Goal: Task Accomplishment & Management: Use online tool/utility

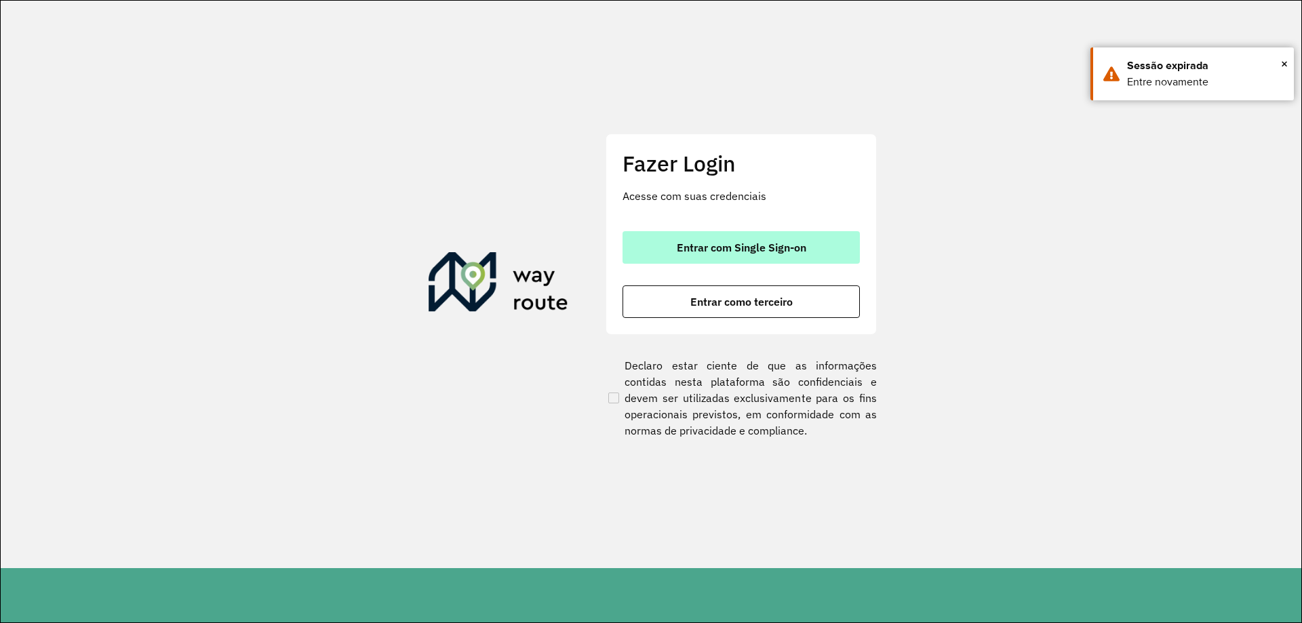
click at [743, 242] on span "Entrar com Single Sign-on" at bounding box center [741, 247] width 129 height 11
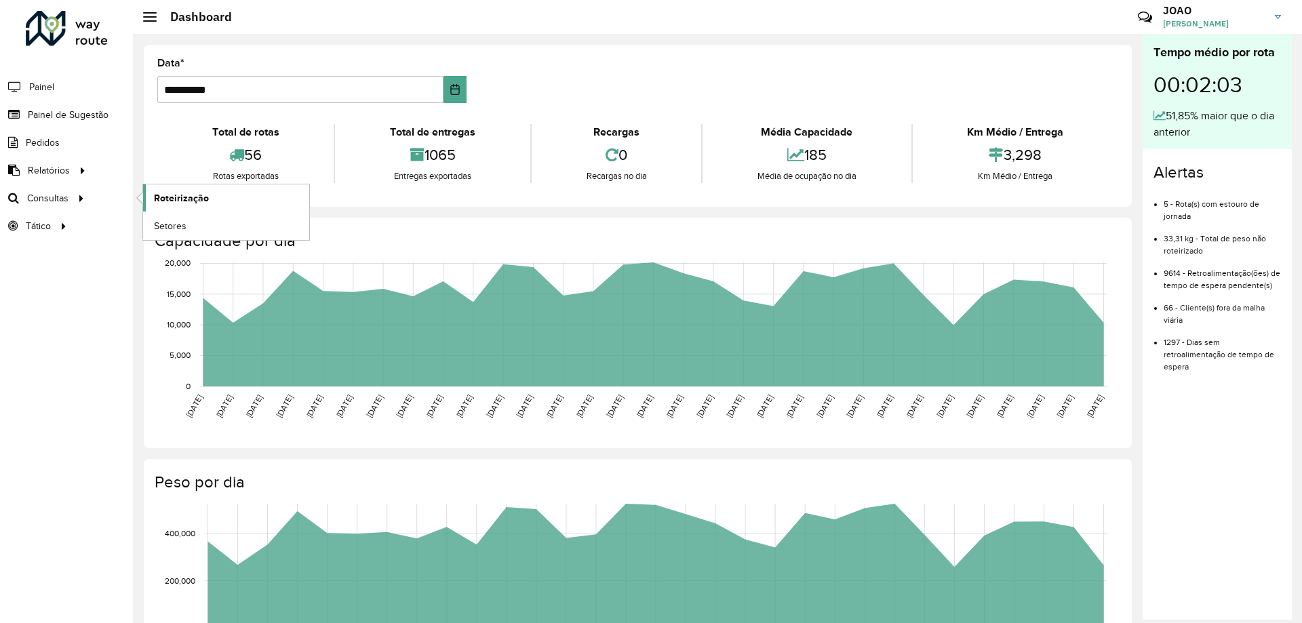
click at [213, 193] on link "Roteirização" at bounding box center [226, 197] width 166 height 27
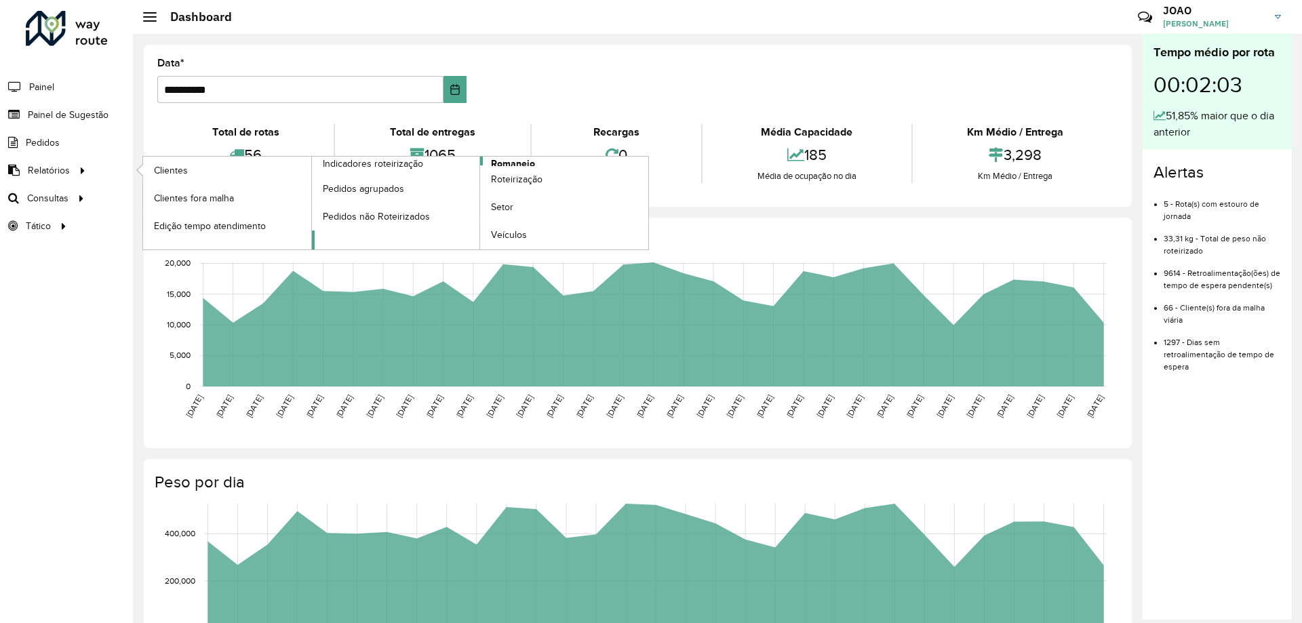
click at [531, 161] on span "Romaneio" at bounding box center [513, 164] width 44 height 14
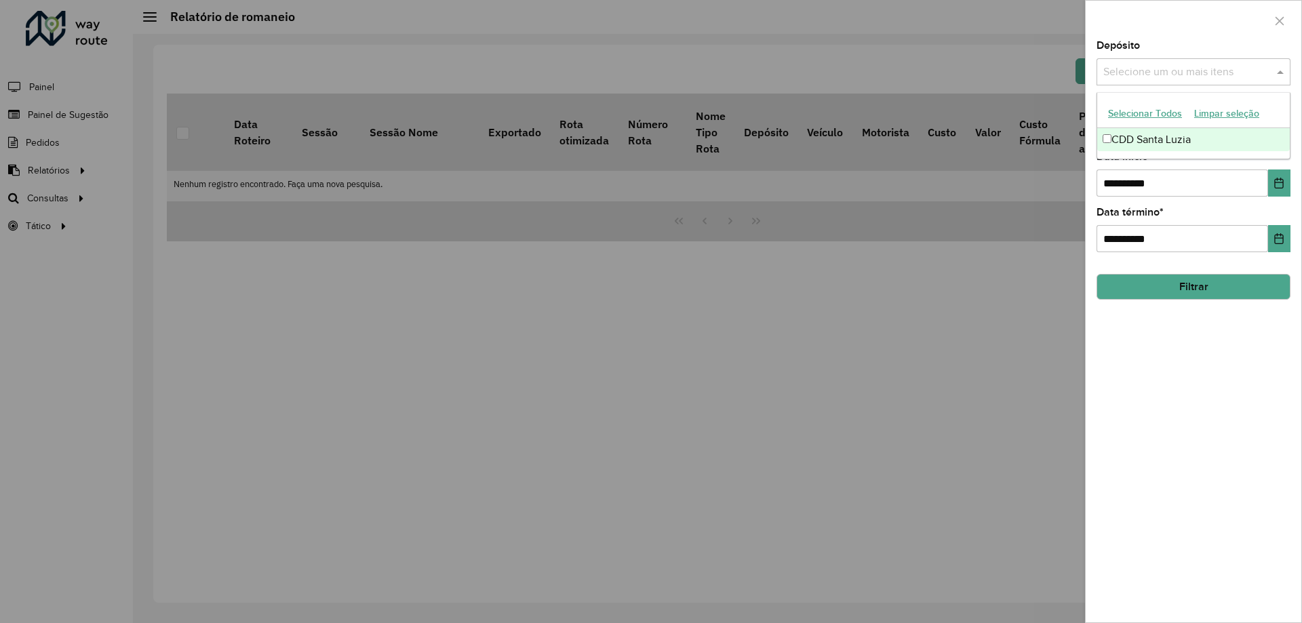
click at [1243, 71] on input "text" at bounding box center [1187, 72] width 174 height 16
click at [1175, 141] on div "CDD Santa Luzia" at bounding box center [1193, 139] width 193 height 23
click at [1165, 337] on div "**********" at bounding box center [1193, 332] width 216 height 582
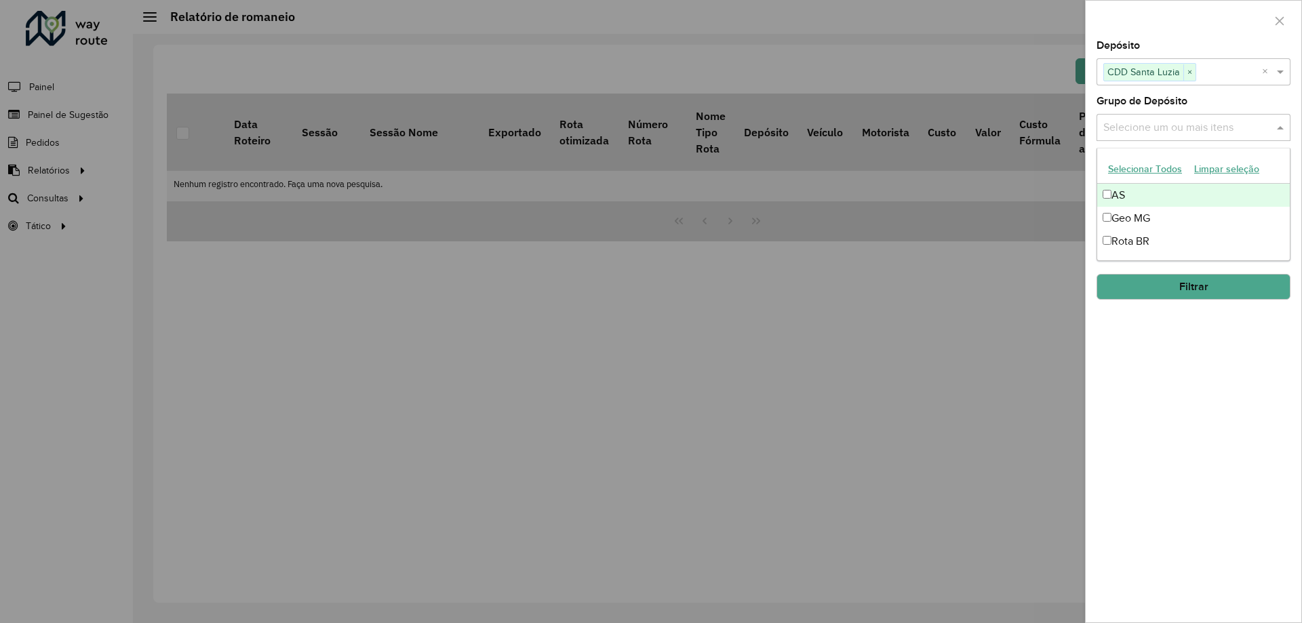
click at [1176, 124] on input "text" at bounding box center [1187, 128] width 174 height 16
click at [1142, 245] on div "Rota BR" at bounding box center [1193, 241] width 193 height 23
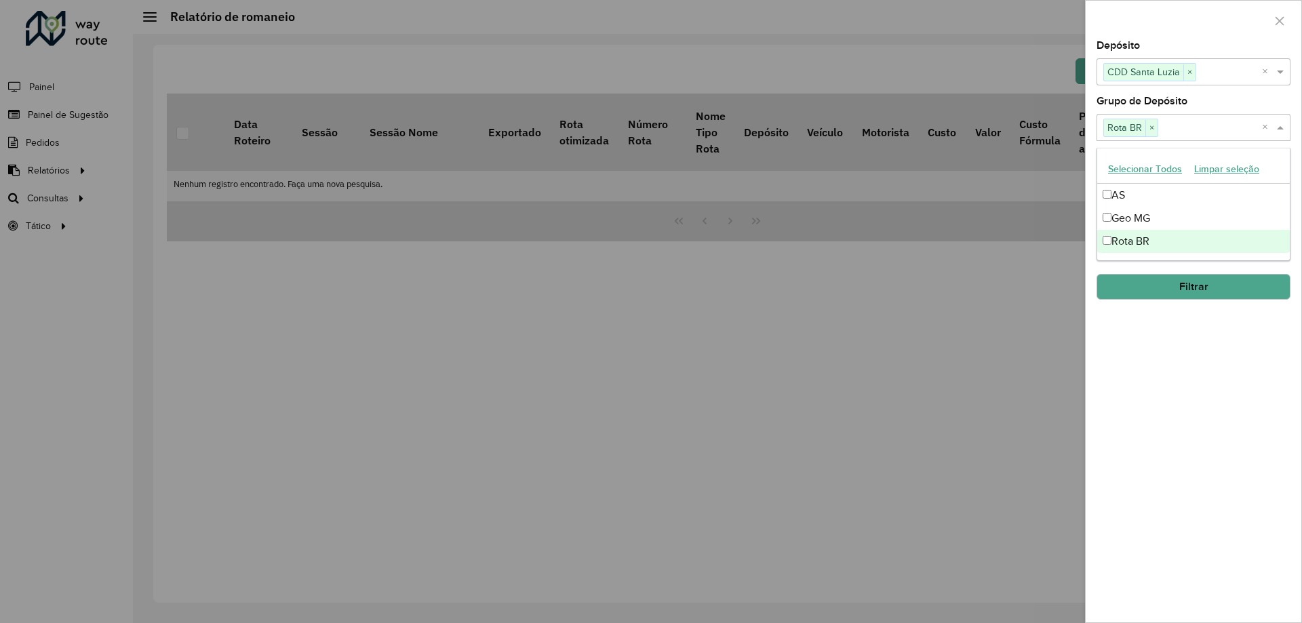
click at [1174, 358] on div "**********" at bounding box center [1193, 332] width 216 height 582
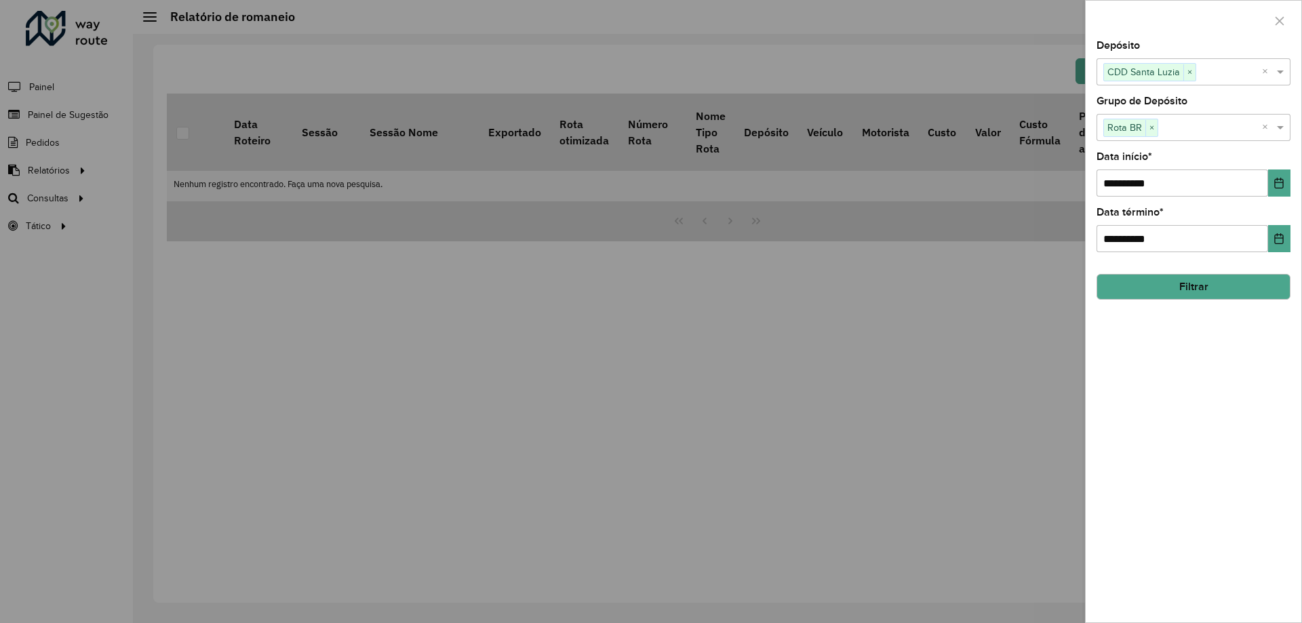
click at [1184, 288] on button "Filtrar" at bounding box center [1193, 287] width 194 height 26
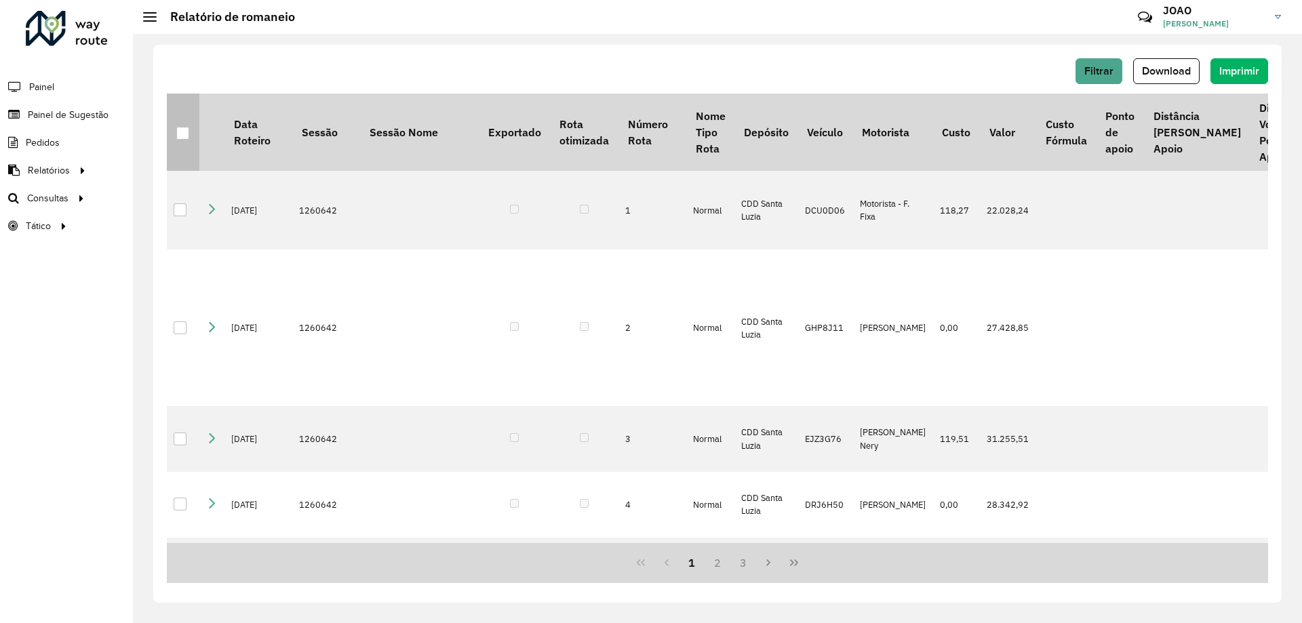
click at [178, 129] on div at bounding box center [182, 133] width 13 height 13
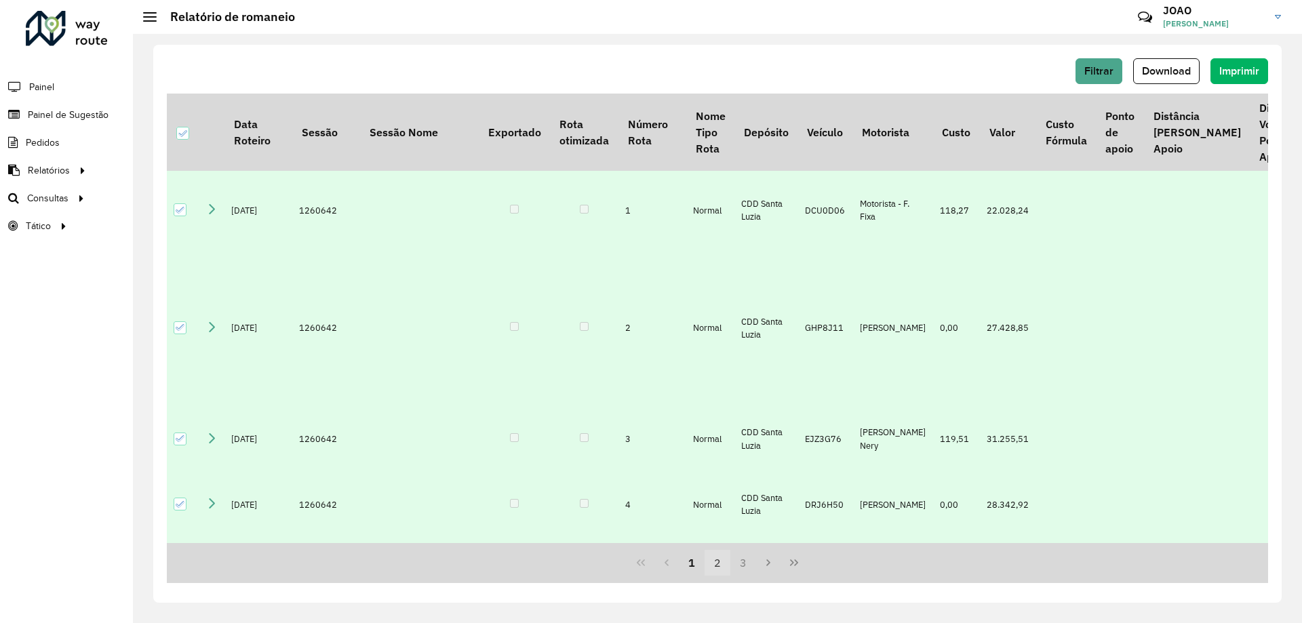
click at [717, 567] on button "2" at bounding box center [717, 563] width 26 height 26
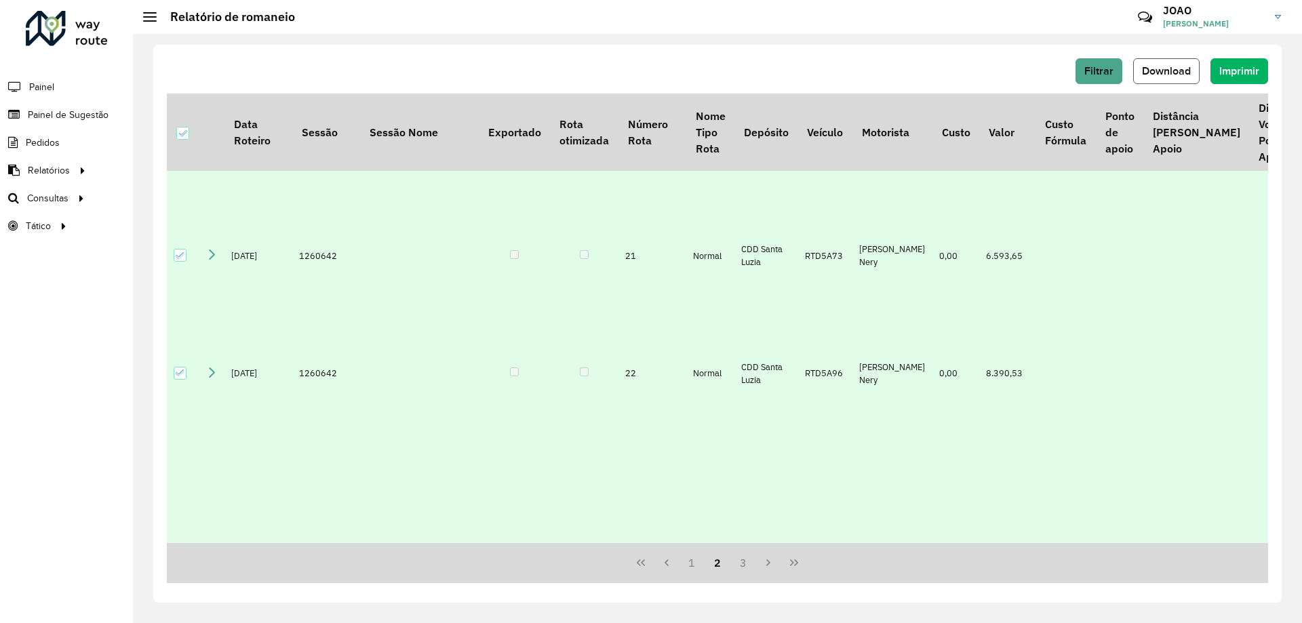
click at [1182, 76] on span "Download" at bounding box center [1166, 71] width 49 height 12
click at [1184, 73] on span "Download" at bounding box center [1166, 71] width 49 height 12
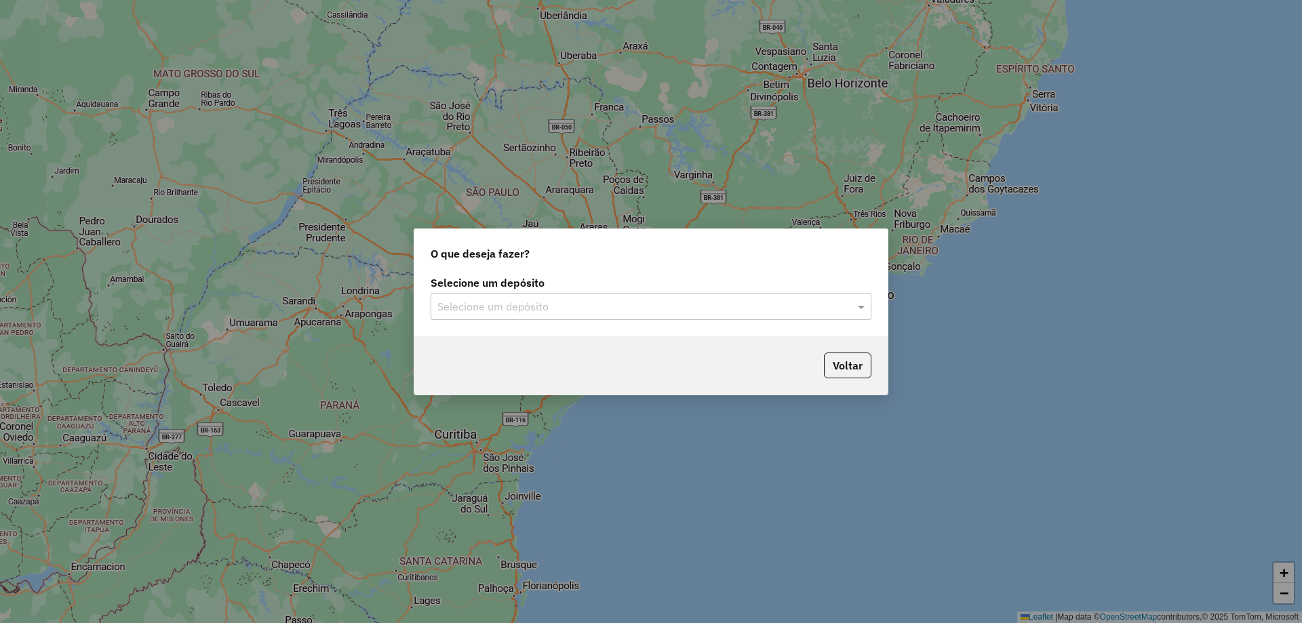
click at [701, 301] on input "text" at bounding box center [637, 307] width 400 height 16
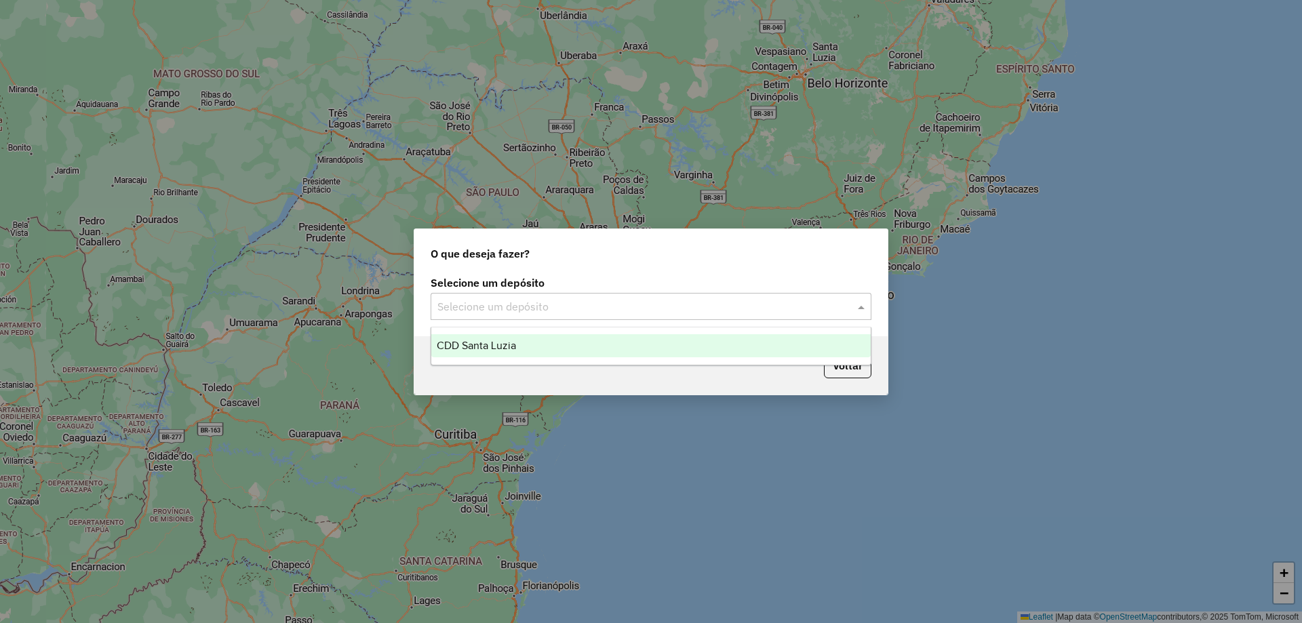
click at [698, 337] on div "CDD Santa Luzia" at bounding box center [650, 345] width 439 height 23
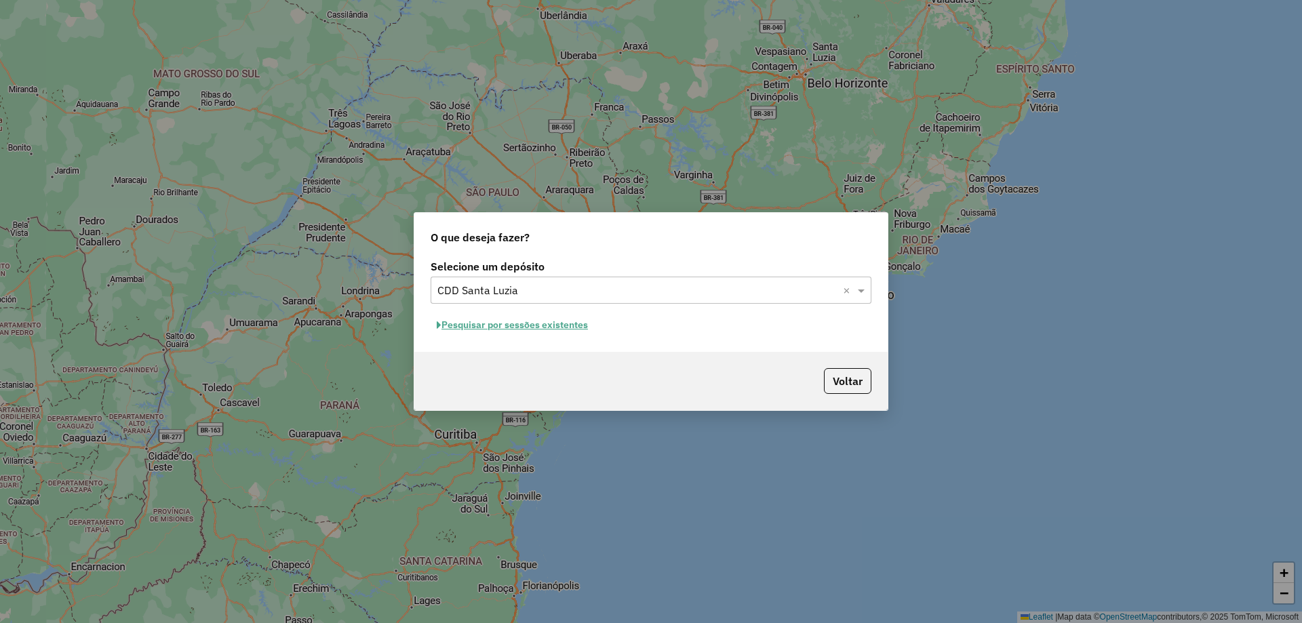
click at [572, 325] on button "Pesquisar por sessões existentes" at bounding box center [511, 325] width 163 height 21
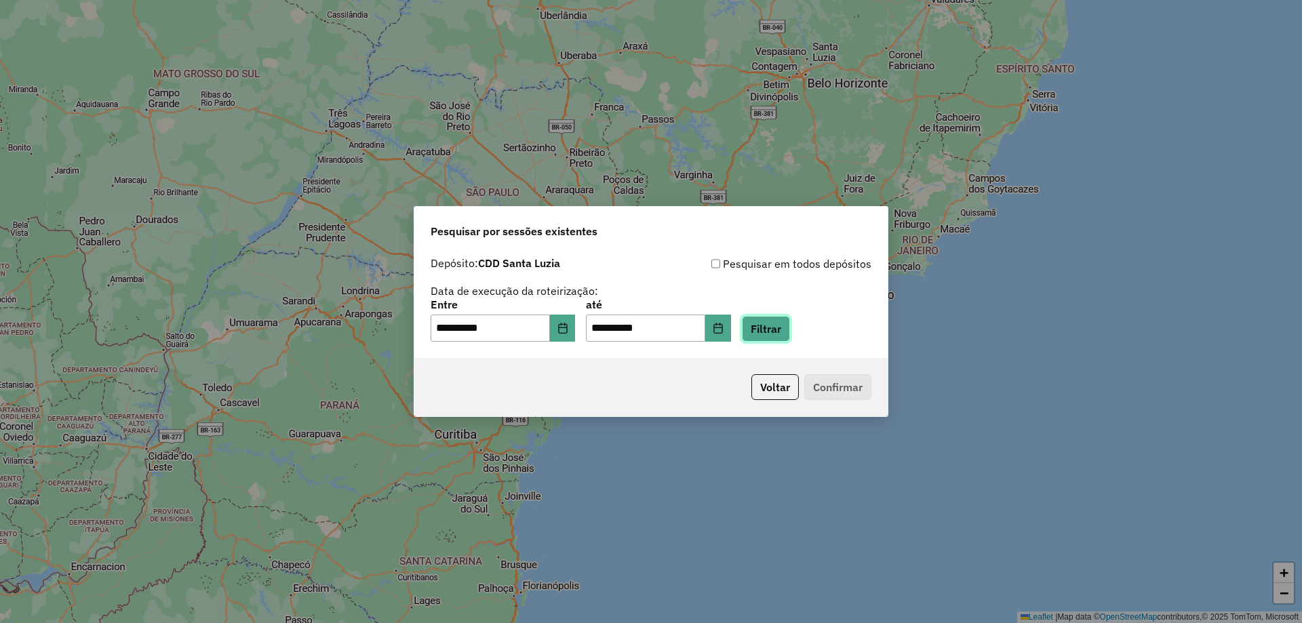
click at [790, 332] on button "Filtrar" at bounding box center [766, 329] width 48 height 26
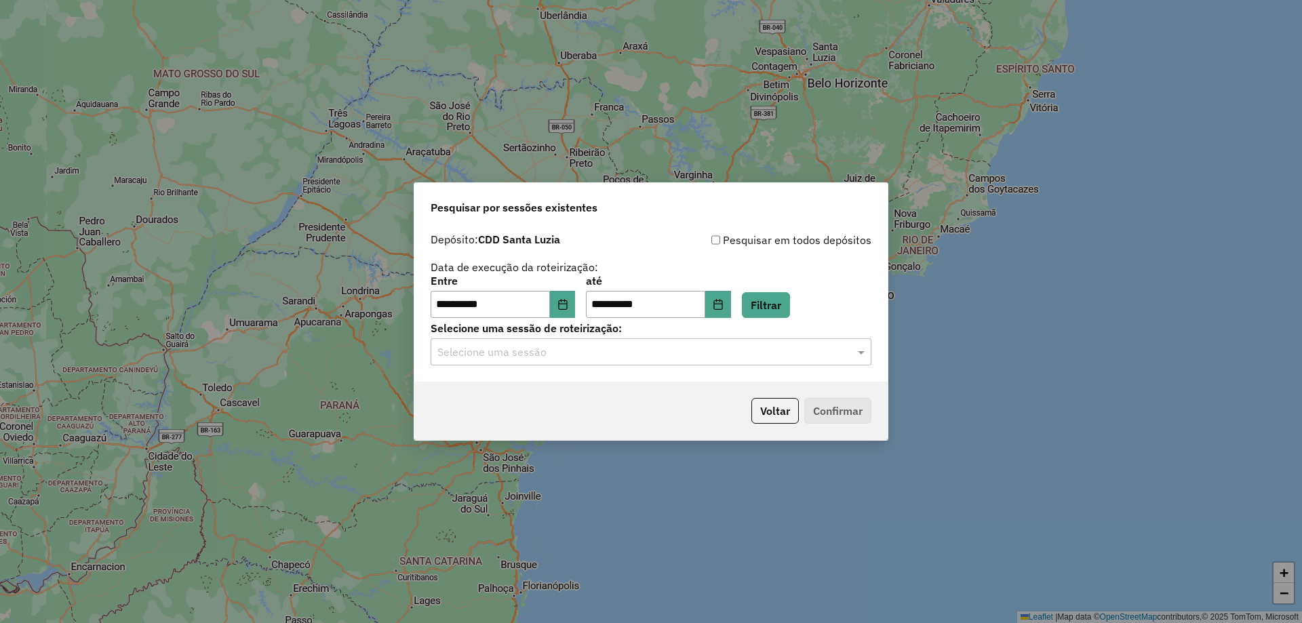
click at [671, 360] on div "Selecione uma sessão" at bounding box center [650, 351] width 441 height 27
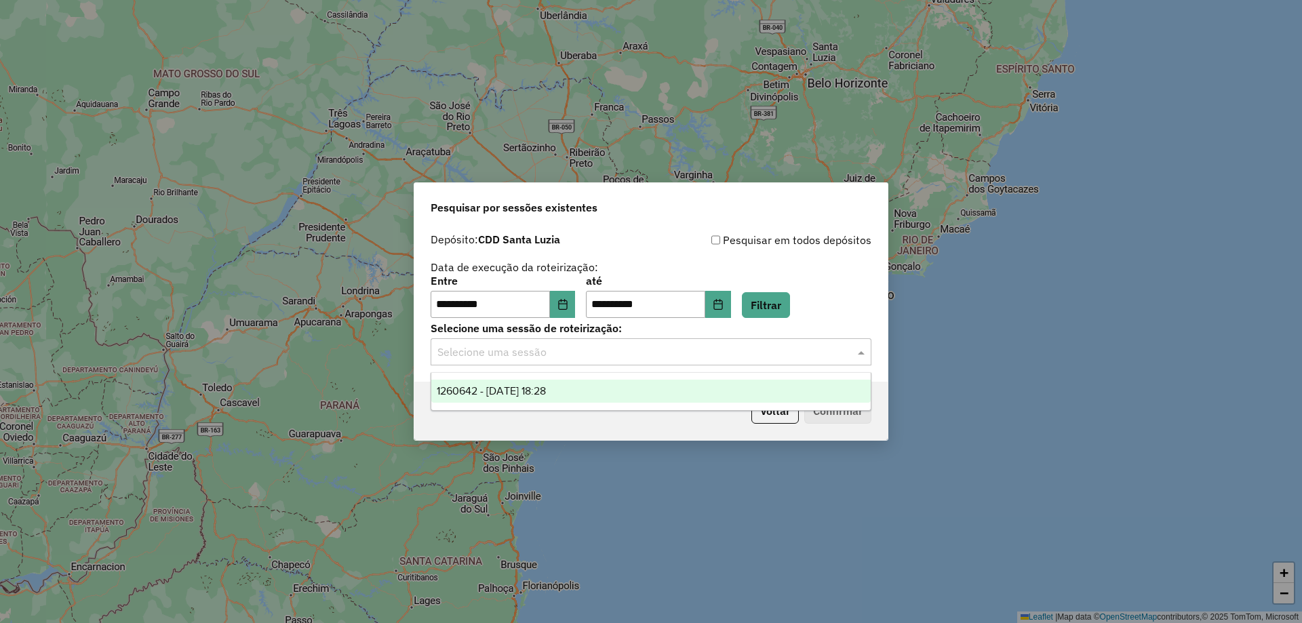
click at [677, 386] on div "1260642 - [DATE] 18:28" at bounding box center [650, 391] width 439 height 23
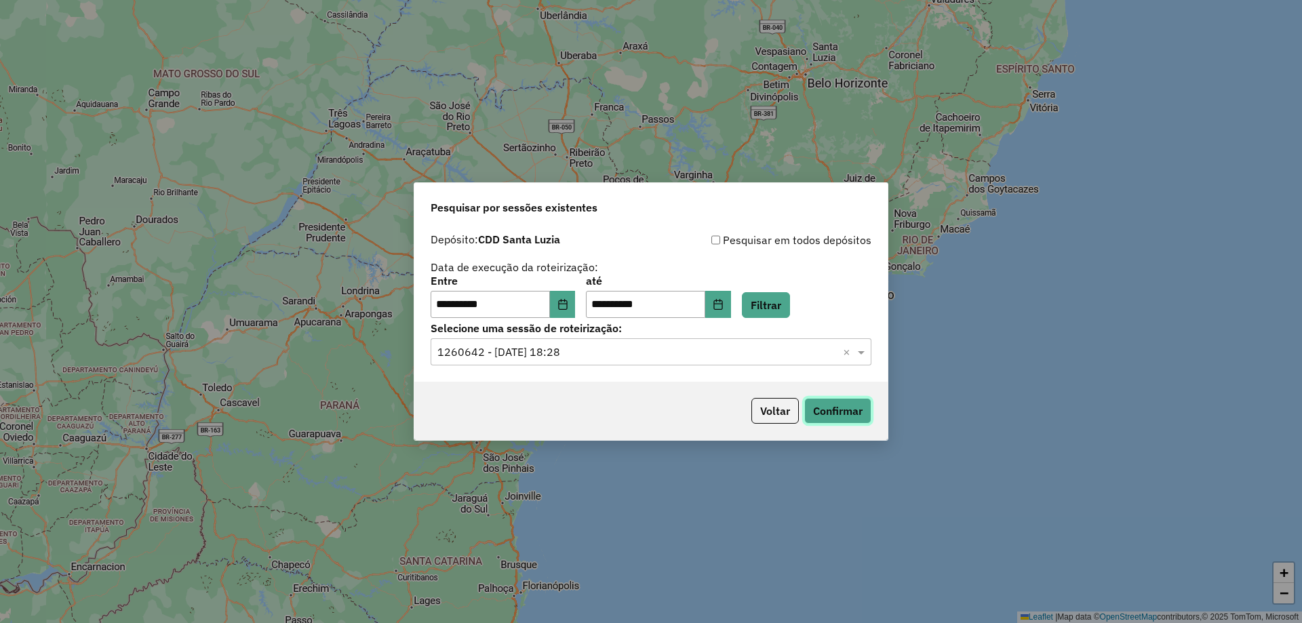
click at [817, 415] on button "Confirmar" at bounding box center [837, 411] width 67 height 26
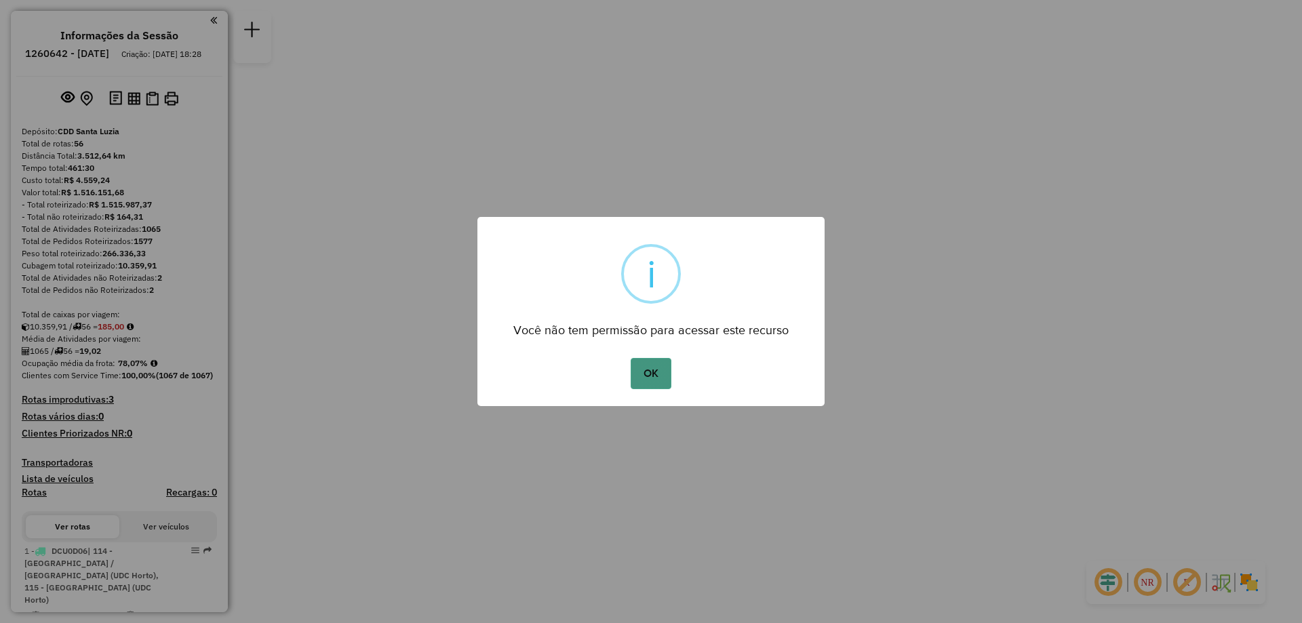
click at [644, 381] on button "OK" at bounding box center [650, 373] width 40 height 31
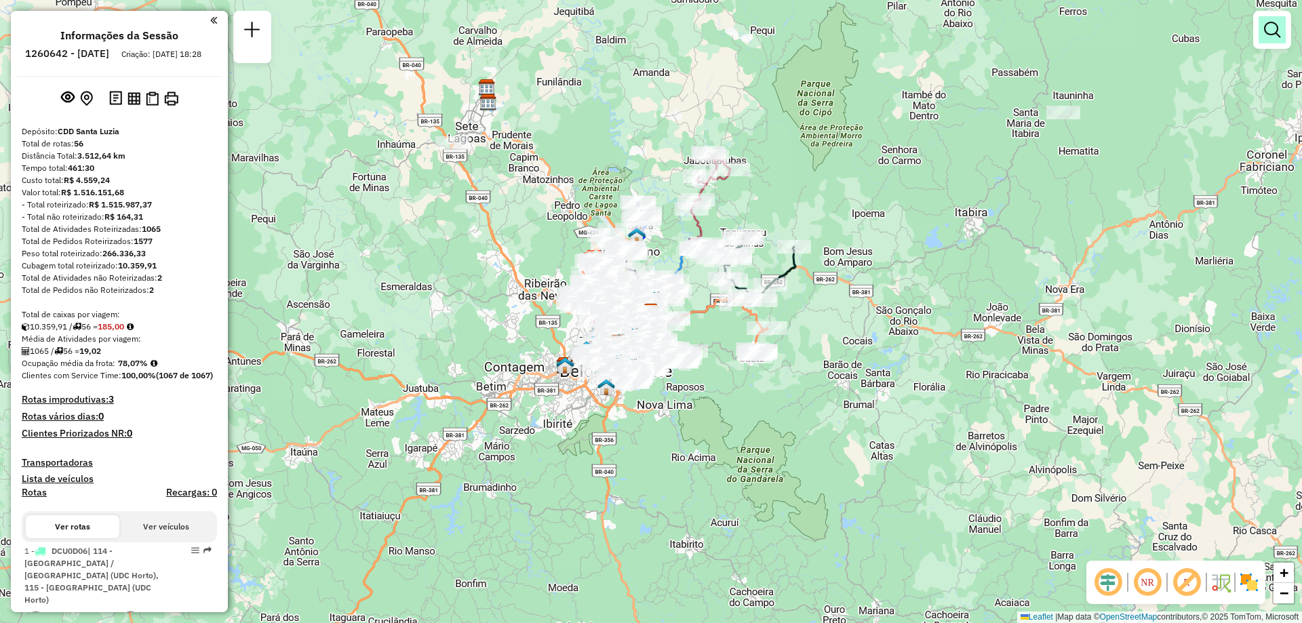
click at [1274, 37] on em at bounding box center [1272, 30] width 16 height 16
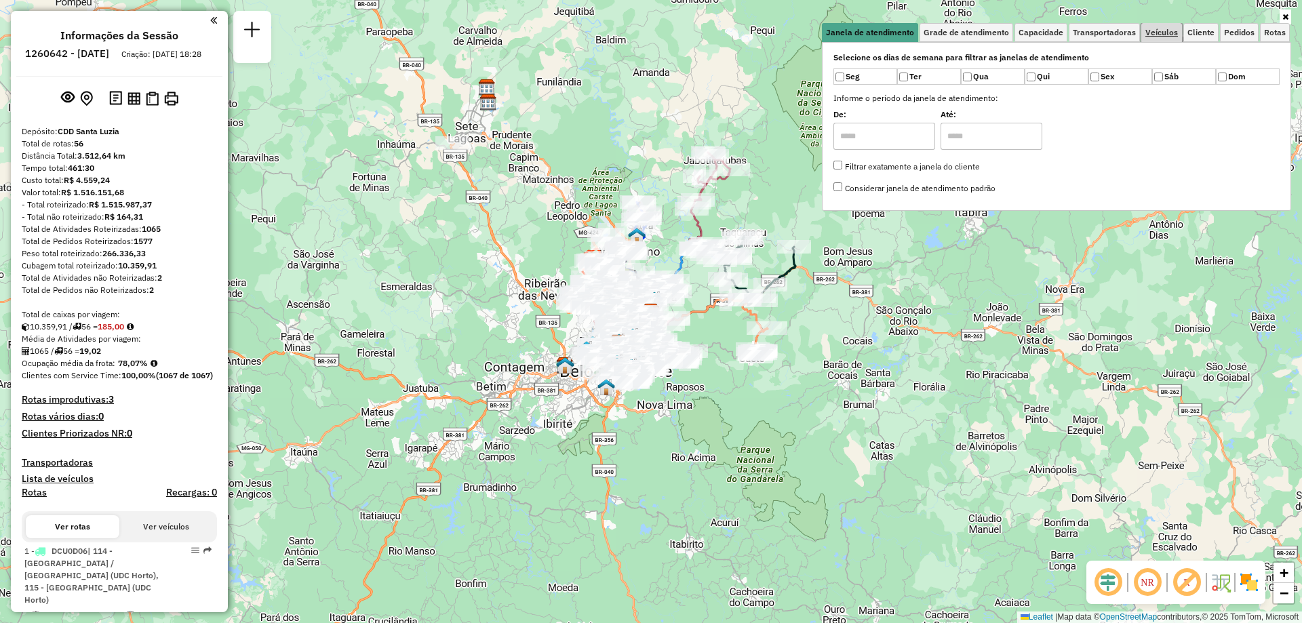
click at [1165, 35] on span "Veículos" at bounding box center [1161, 32] width 33 height 8
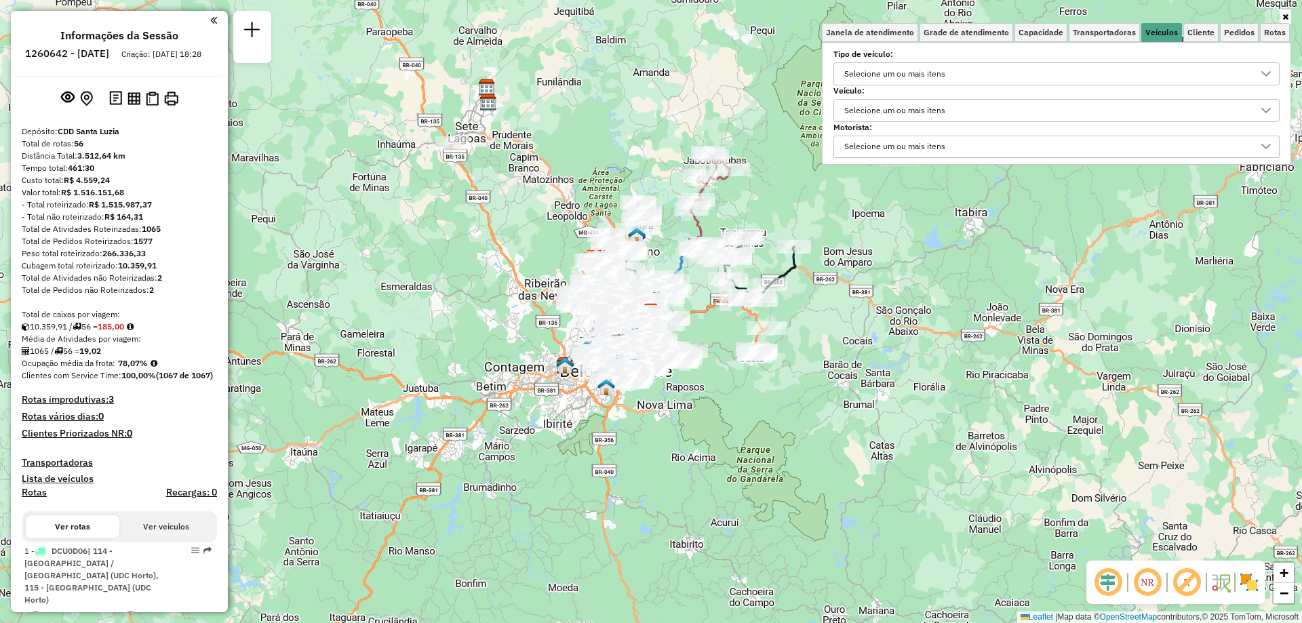
click at [948, 111] on div "Selecione um ou mais itens" at bounding box center [894, 111] width 110 height 22
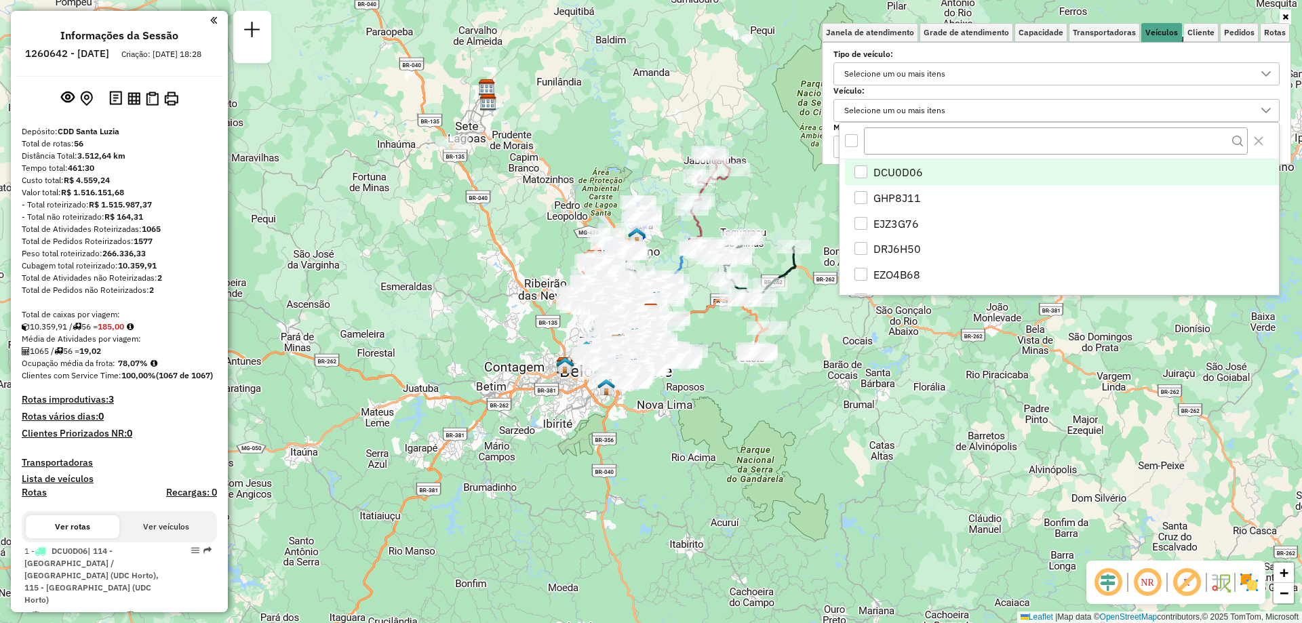
scroll to position [8, 47]
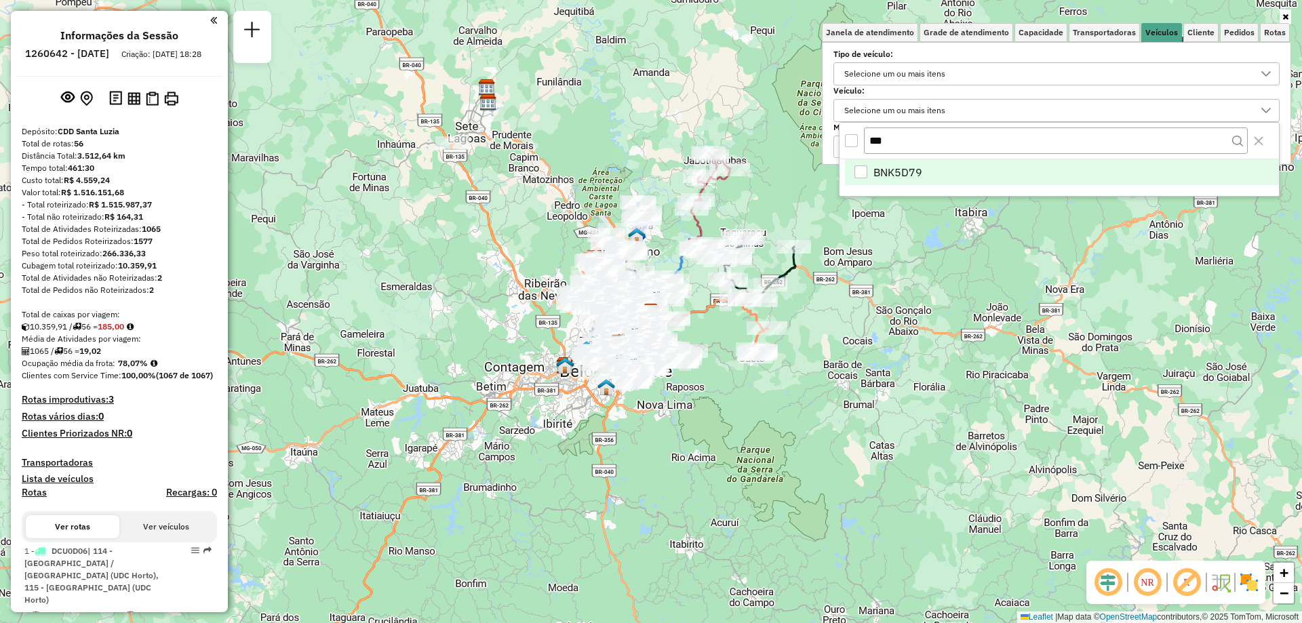
type input "***"
click at [938, 179] on li "BNK5D79" at bounding box center [1062, 172] width 434 height 26
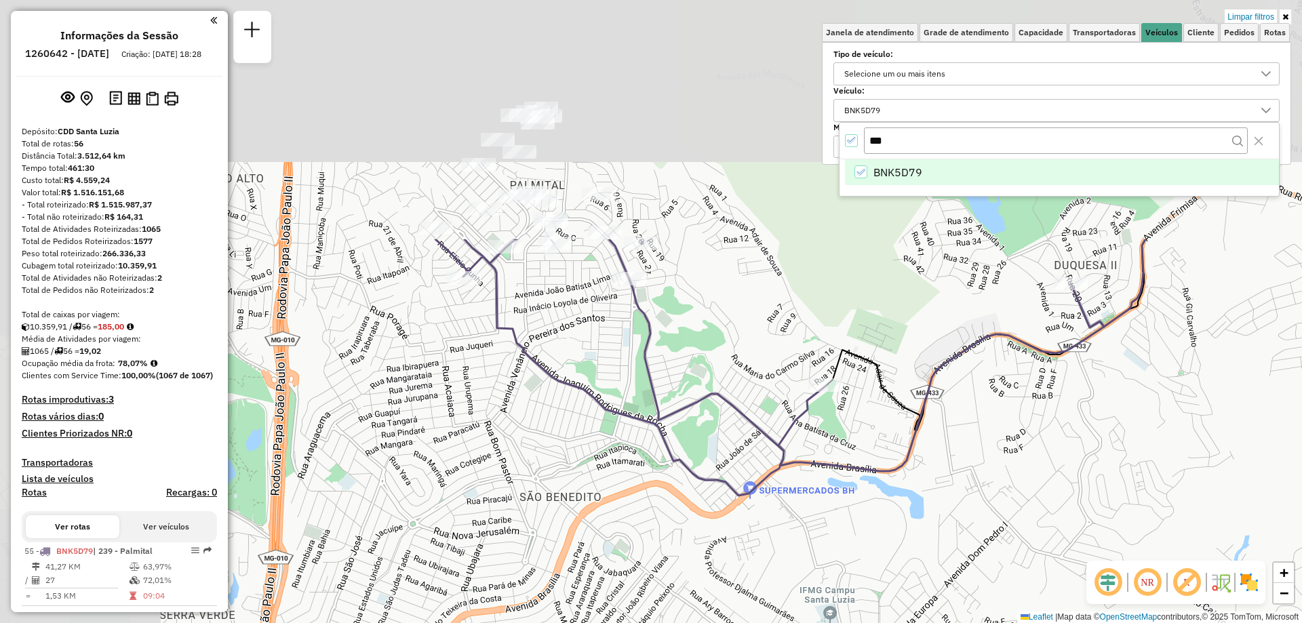
drag, startPoint x: 494, startPoint y: 188, endPoint x: 680, endPoint y: 500, distance: 362.4
click at [680, 500] on div "Limpar filtros Janela de atendimento Grade de atendimento Capacidade Transporta…" at bounding box center [651, 311] width 1302 height 623
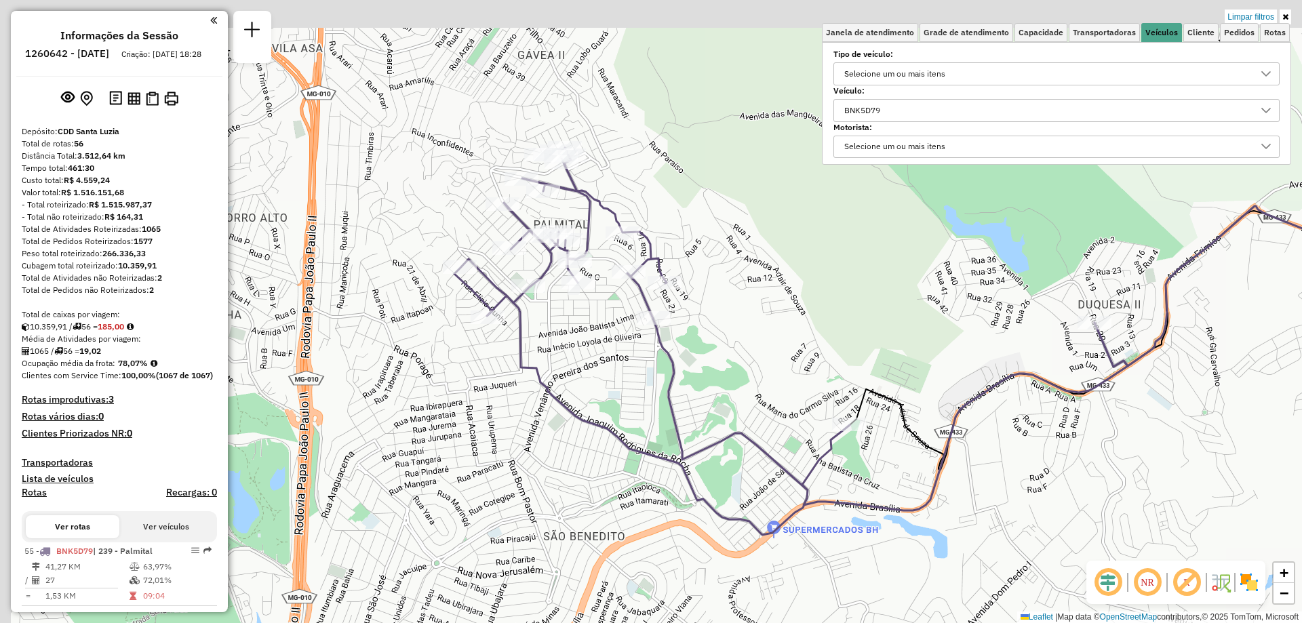
drag, startPoint x: 517, startPoint y: 308, endPoint x: 560, endPoint y: 390, distance: 92.5
click at [560, 390] on div "Limpar filtros Janela de atendimento Grade de atendimento Capacidade Transporta…" at bounding box center [651, 311] width 1302 height 623
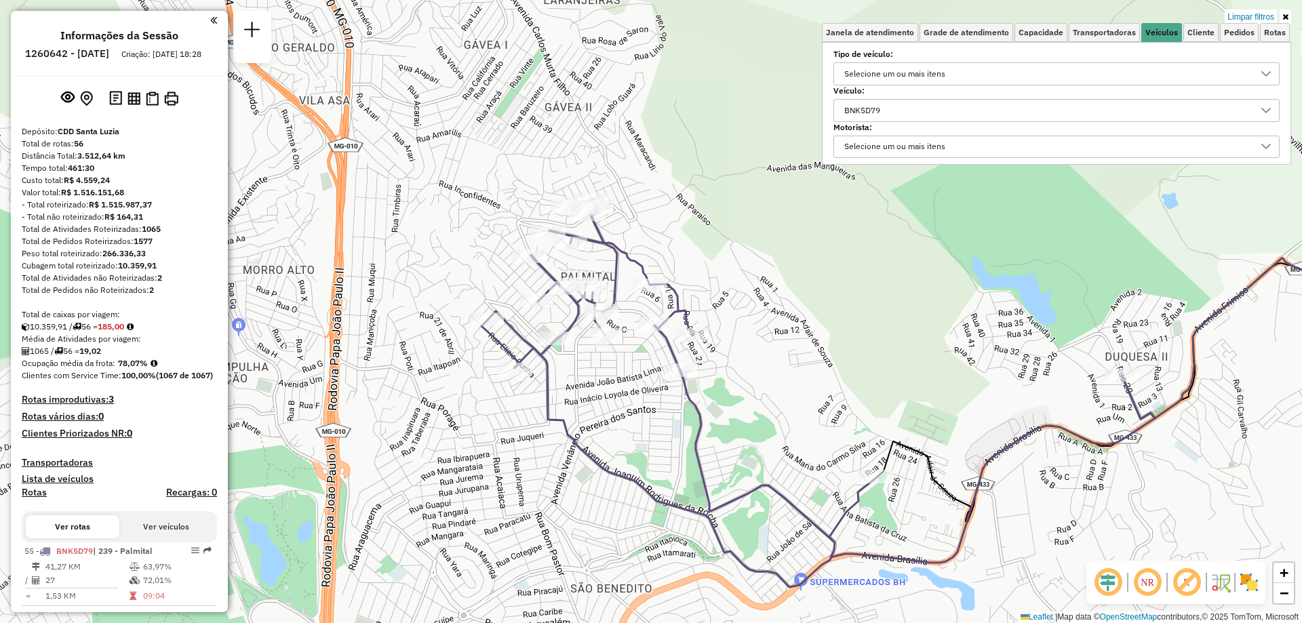
click at [1216, 108] on div "BNK5D79" at bounding box center [1046, 111] width 414 height 22
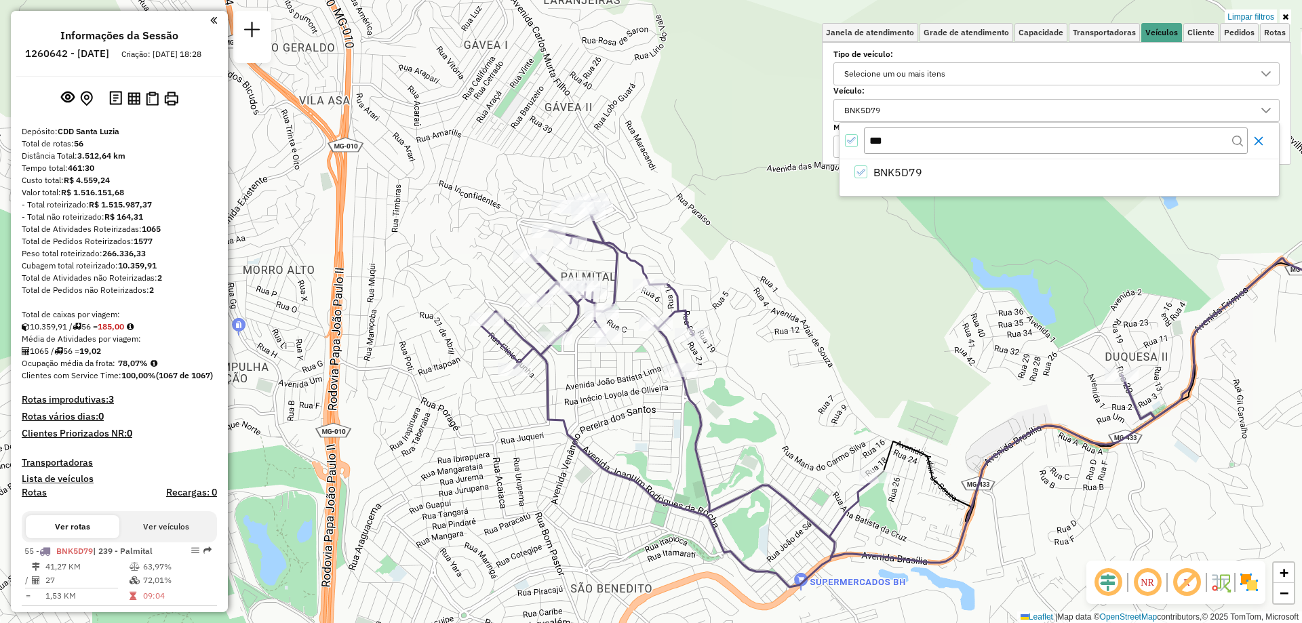
click at [1265, 140] on button "Close" at bounding box center [1258, 141] width 22 height 22
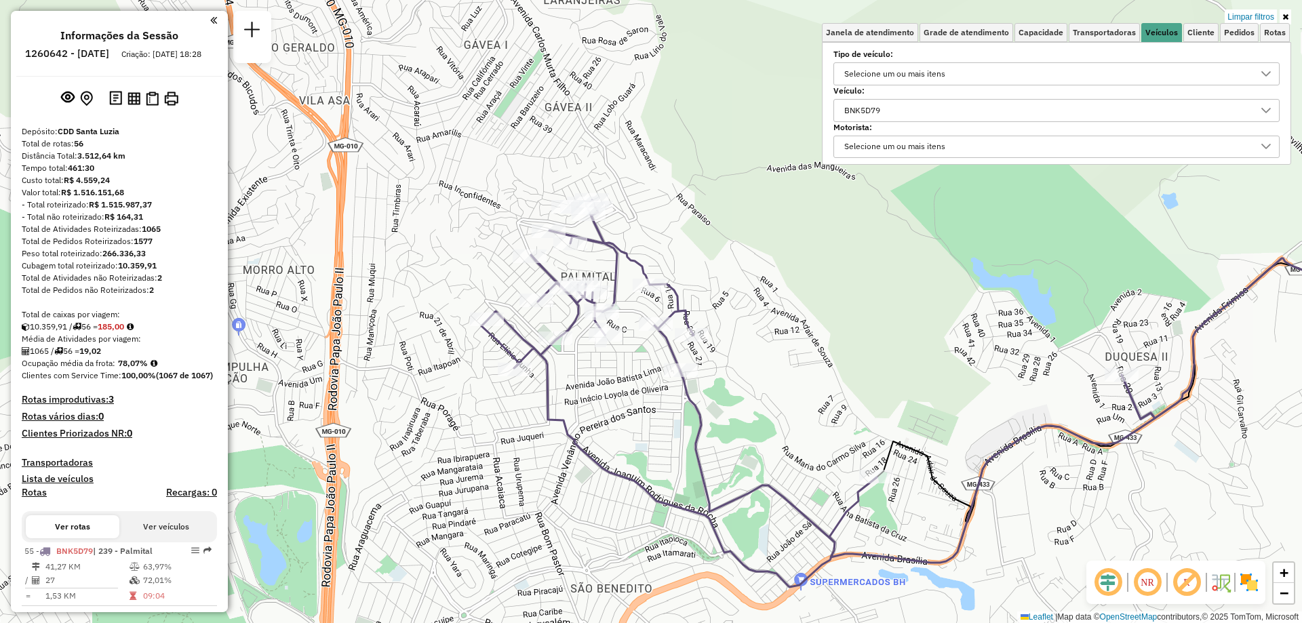
click at [1094, 109] on div "BNK5D79" at bounding box center [1046, 111] width 414 height 22
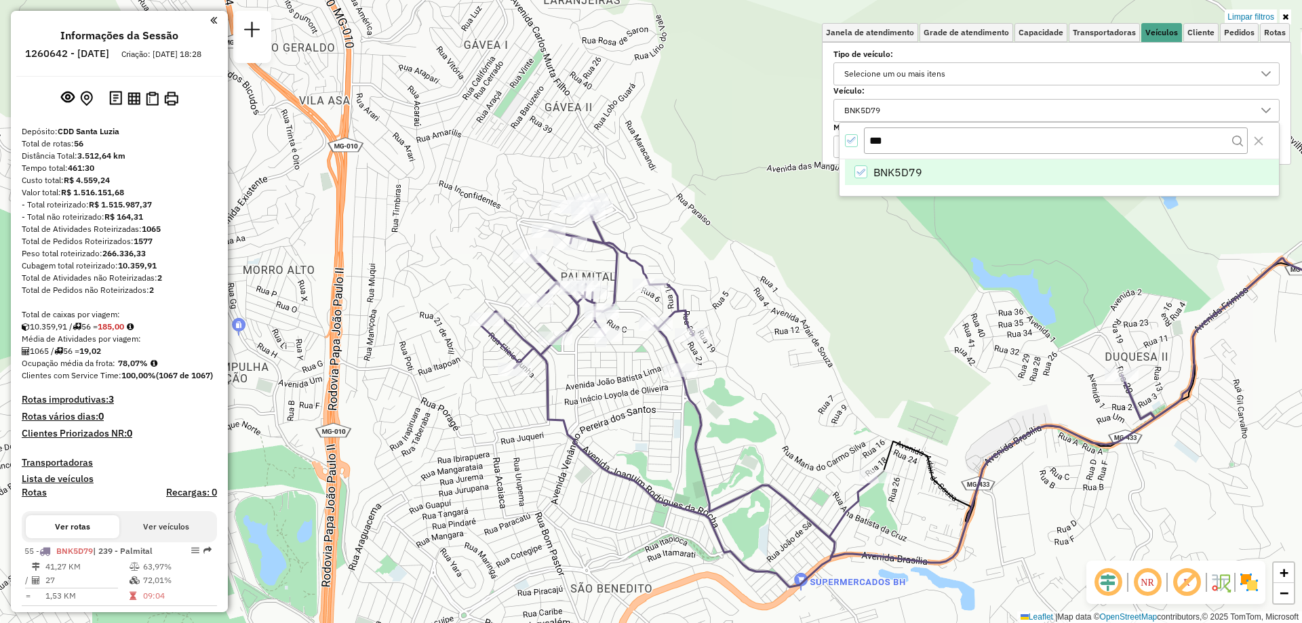
click at [851, 141] on icon "All items selected" at bounding box center [851, 140] width 9 height 6
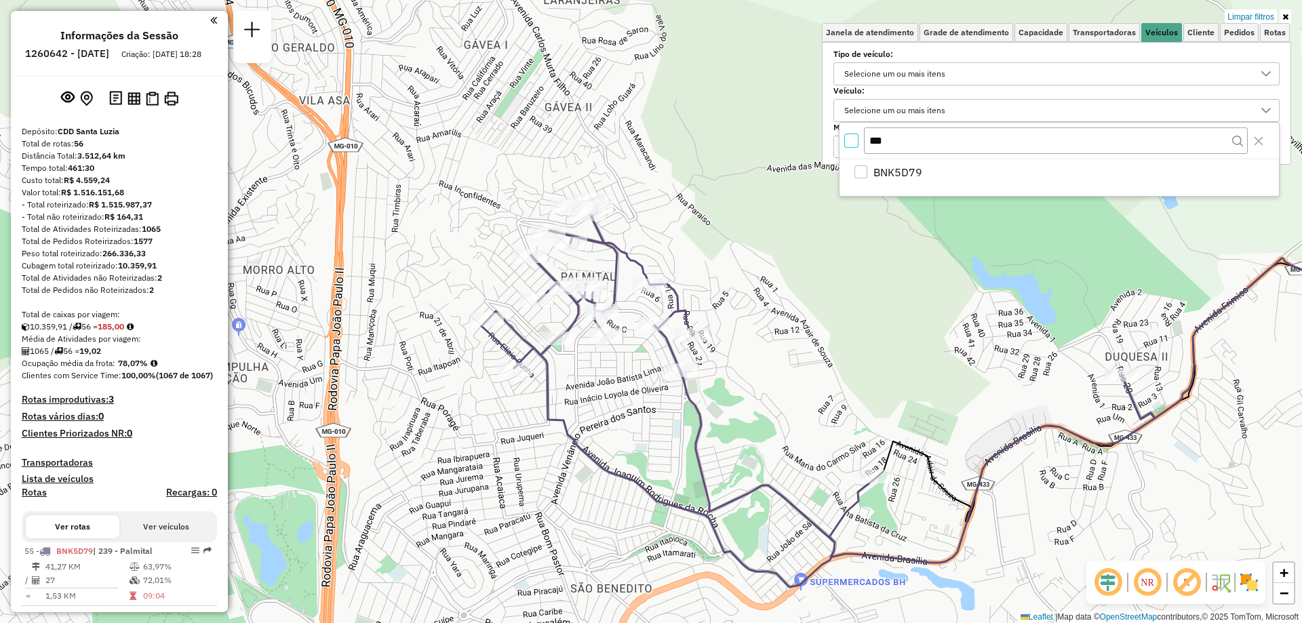
scroll to position [8, 5]
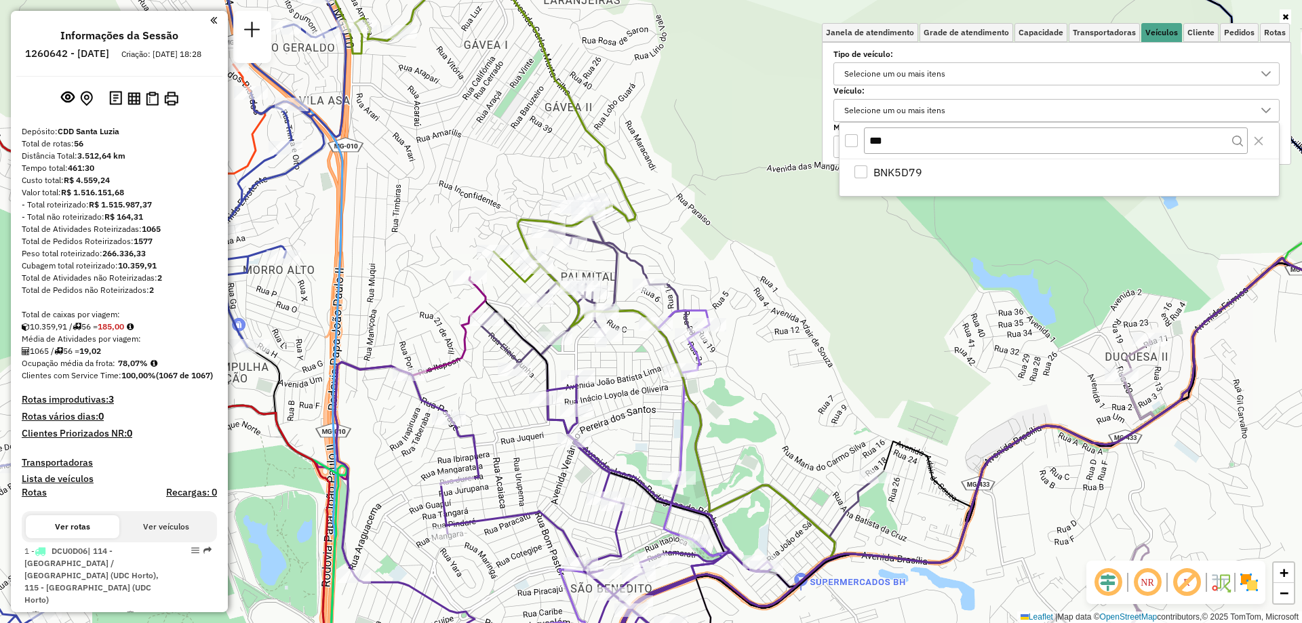
click at [853, 266] on div "Janela de atendimento Grade de atendimento Capacidade Transportadoras Veículos …" at bounding box center [651, 311] width 1302 height 623
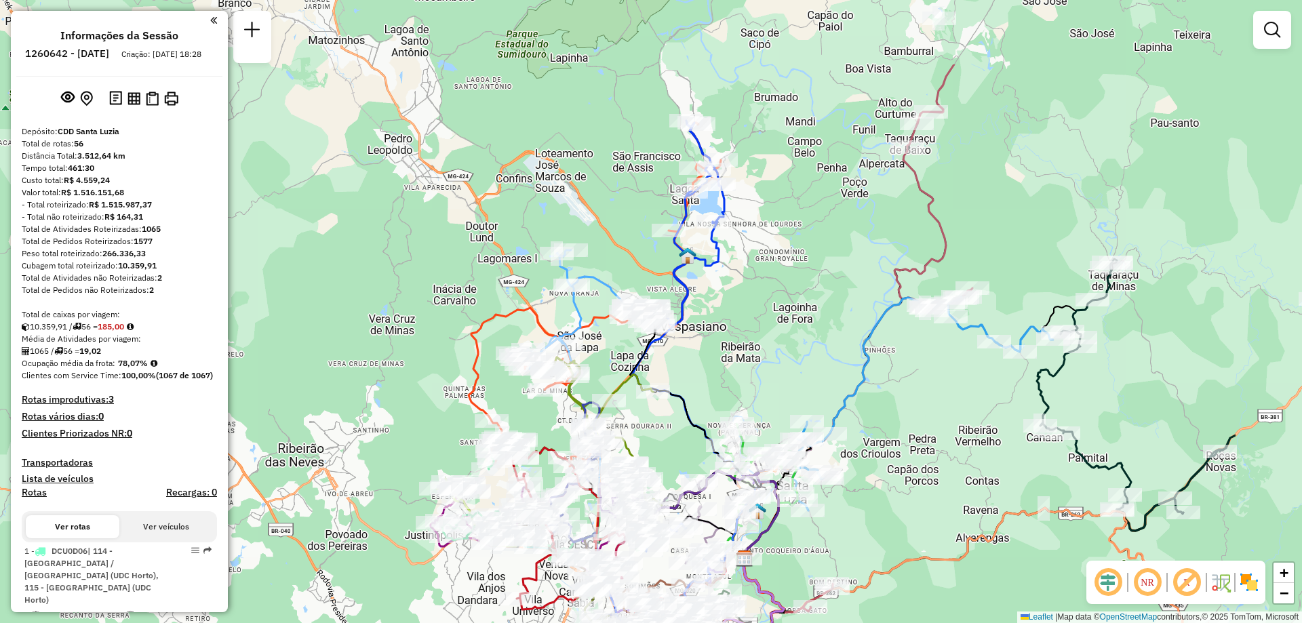
drag, startPoint x: 1006, startPoint y: 252, endPoint x: 809, endPoint y: 379, distance: 233.9
click at [809, 379] on div "Janela de atendimento Grade de atendimento Capacidade Transportadoras Veículos …" at bounding box center [651, 311] width 1302 height 623
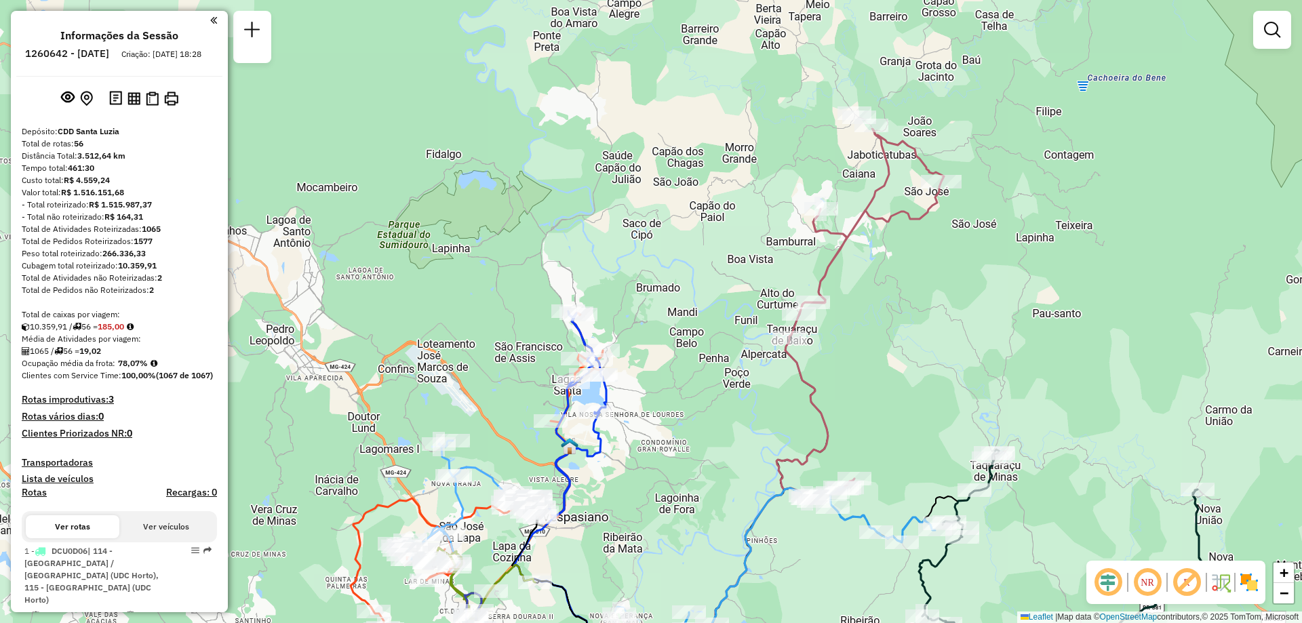
drag, startPoint x: 835, startPoint y: 225, endPoint x: 715, endPoint y: 422, distance: 231.2
click at [715, 422] on div "Janela de atendimento Grade de atendimento Capacidade Transportadoras Veículos …" at bounding box center [651, 311] width 1302 height 623
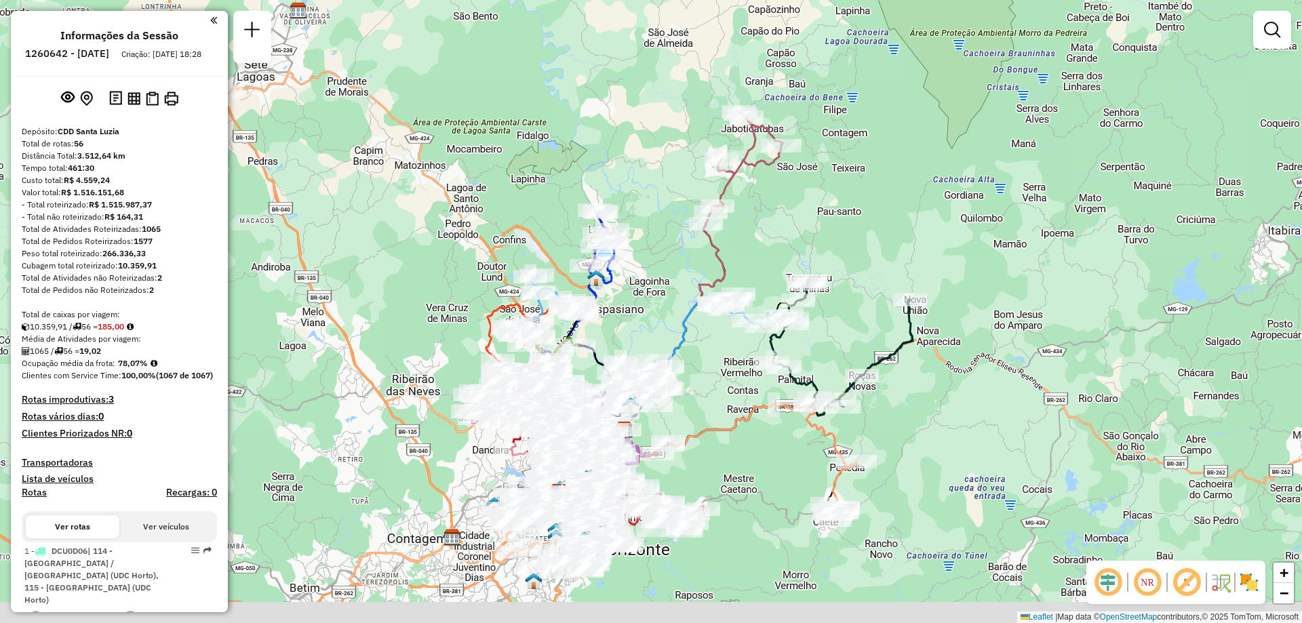
drag, startPoint x: 697, startPoint y: 430, endPoint x: 653, endPoint y: 273, distance: 163.3
click at [653, 273] on div "Janela de atendimento Grade de atendimento Capacidade Transportadoras Veículos …" at bounding box center [651, 311] width 1302 height 623
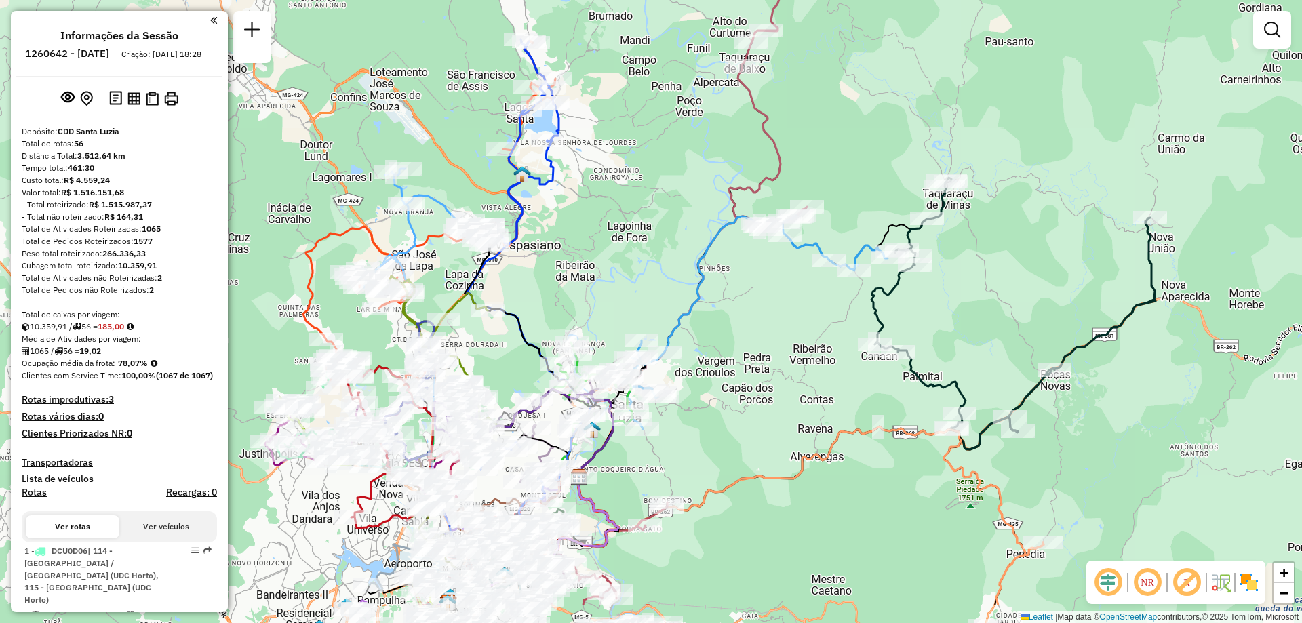
drag, startPoint x: 641, startPoint y: 348, endPoint x: 616, endPoint y: 261, distance: 90.1
click at [616, 261] on div "Janela de atendimento Grade de atendimento Capacidade Transportadoras Veículos …" at bounding box center [651, 311] width 1302 height 623
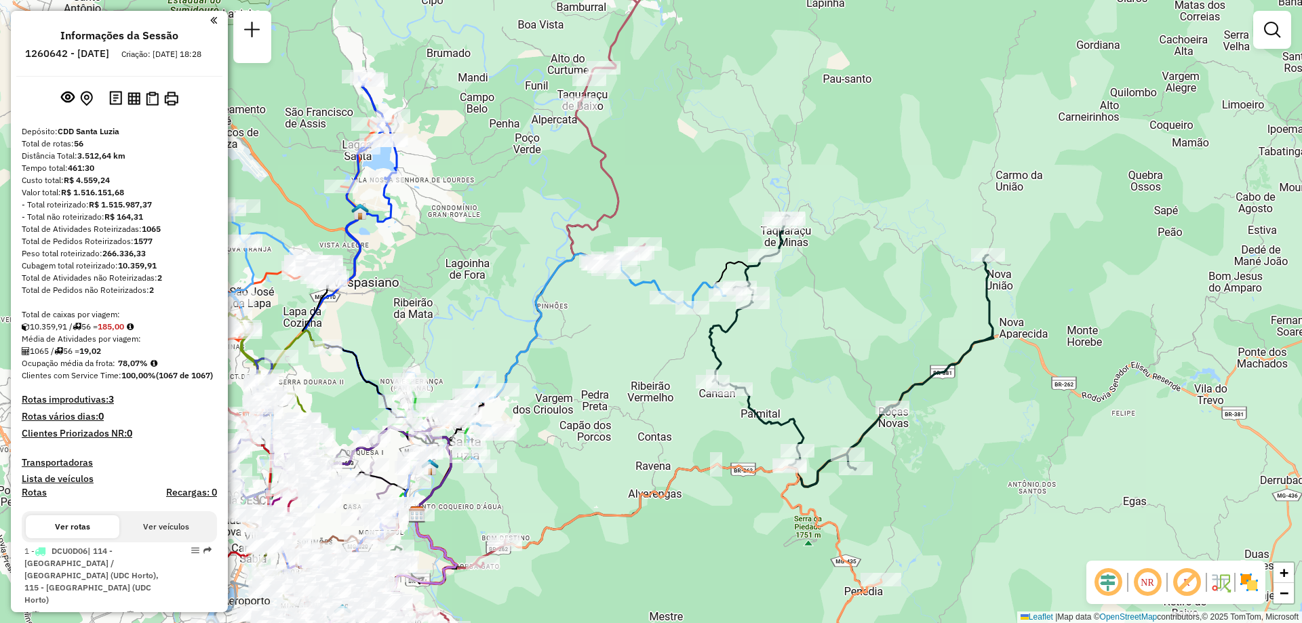
drag, startPoint x: 1024, startPoint y: 286, endPoint x: 865, endPoint y: 330, distance: 164.6
click at [865, 330] on div "Janela de atendimento Grade de atendimento Capacidade Transportadoras Veículos …" at bounding box center [651, 311] width 1302 height 623
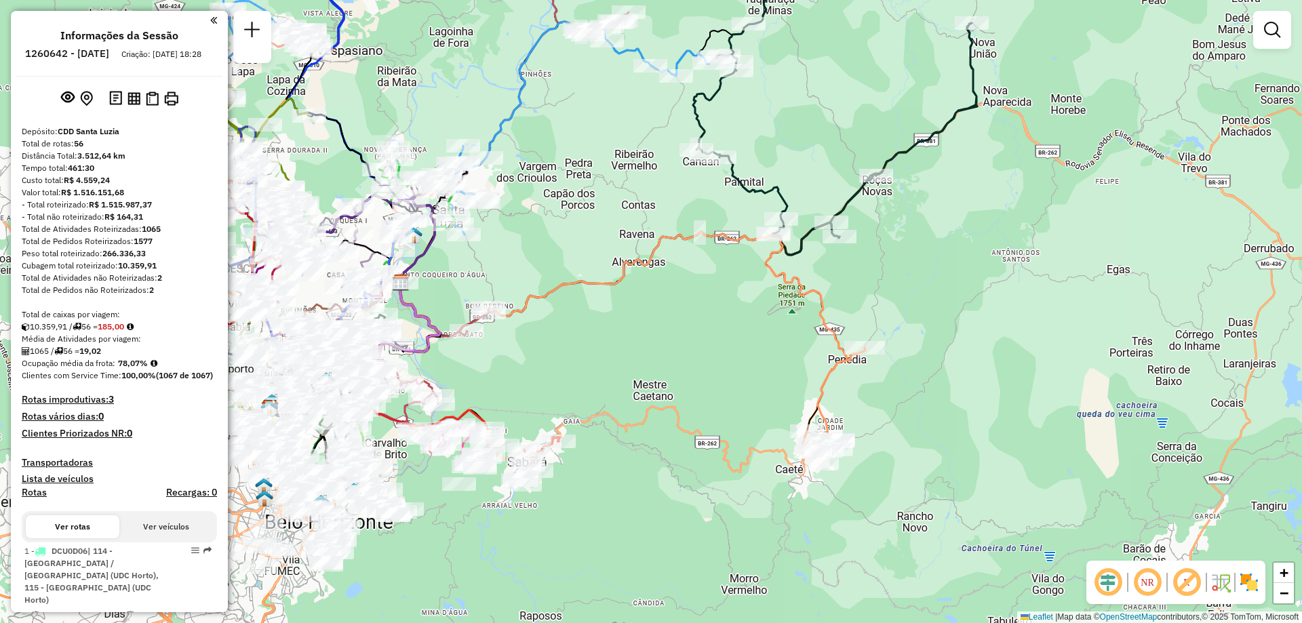
drag, startPoint x: 675, startPoint y: 441, endPoint x: 683, endPoint y: 173, distance: 268.6
click at [683, 173] on div "Janela de atendimento Grade de atendimento Capacidade Transportadoras Veículos …" at bounding box center [651, 311] width 1302 height 623
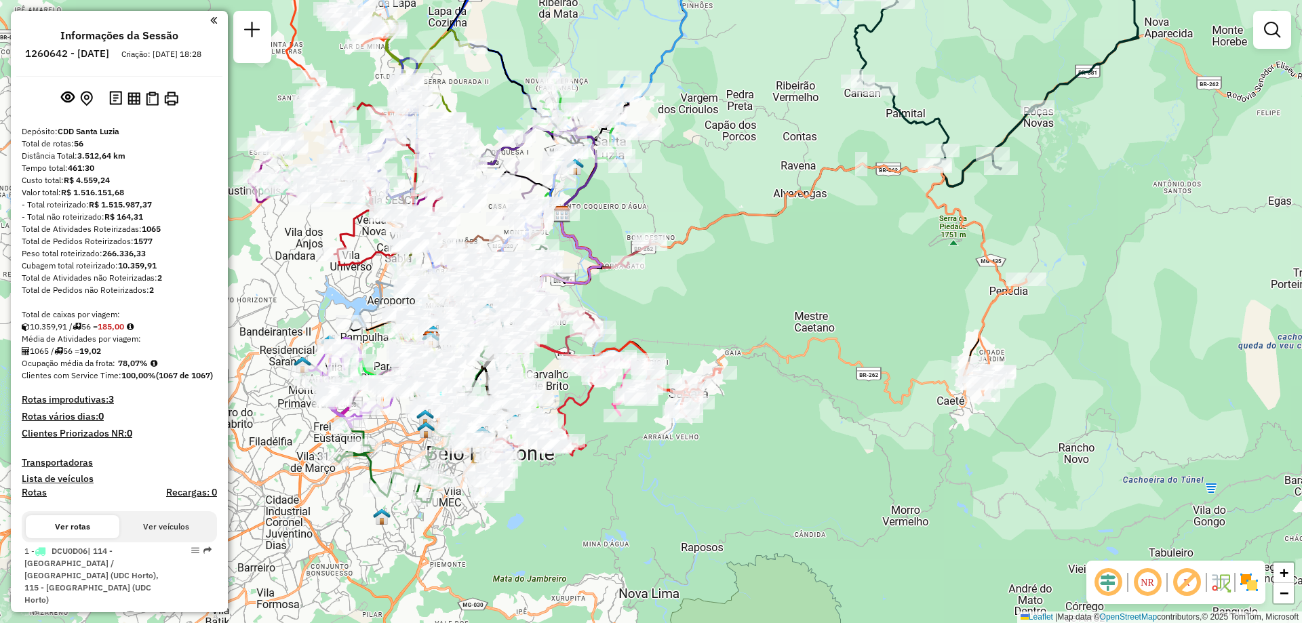
drag, startPoint x: 567, startPoint y: 321, endPoint x: 893, endPoint y: 298, distance: 326.8
click at [893, 298] on div "Janela de atendimento Grade de atendimento Capacidade Transportadoras Veículos …" at bounding box center [651, 311] width 1302 height 623
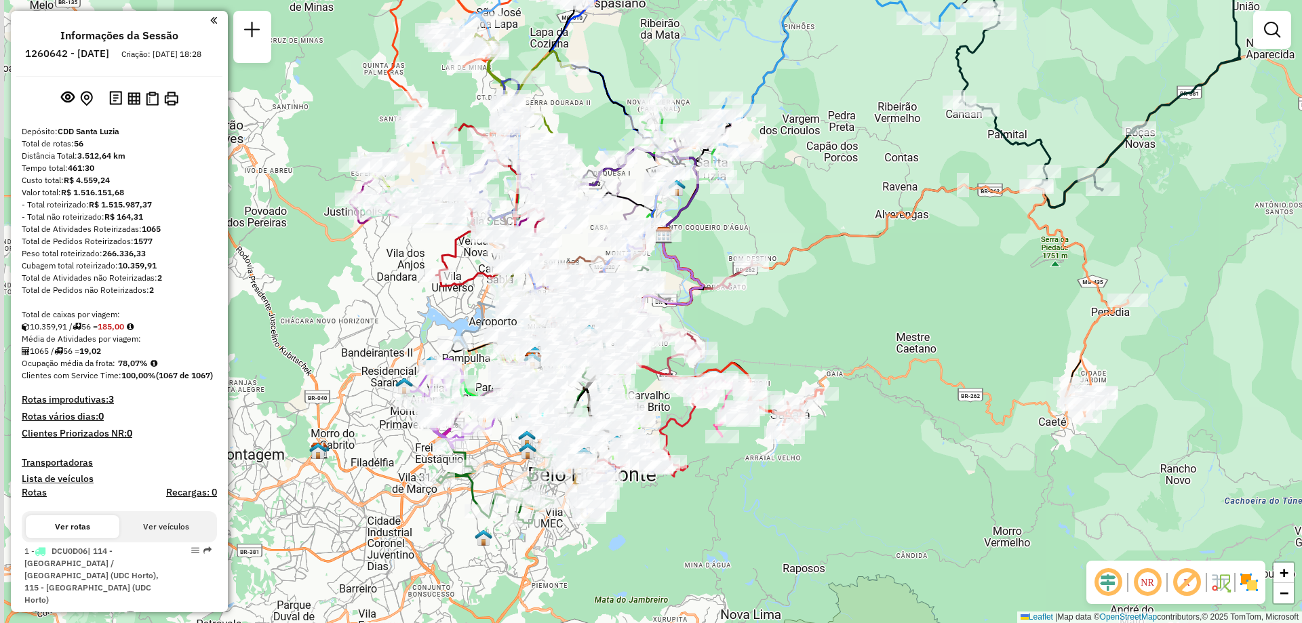
drag, startPoint x: 755, startPoint y: 313, endPoint x: 879, endPoint y: 346, distance: 129.1
click at [868, 346] on div "Janela de atendimento Grade de atendimento Capacidade Transportadoras Veículos …" at bounding box center [651, 311] width 1302 height 623
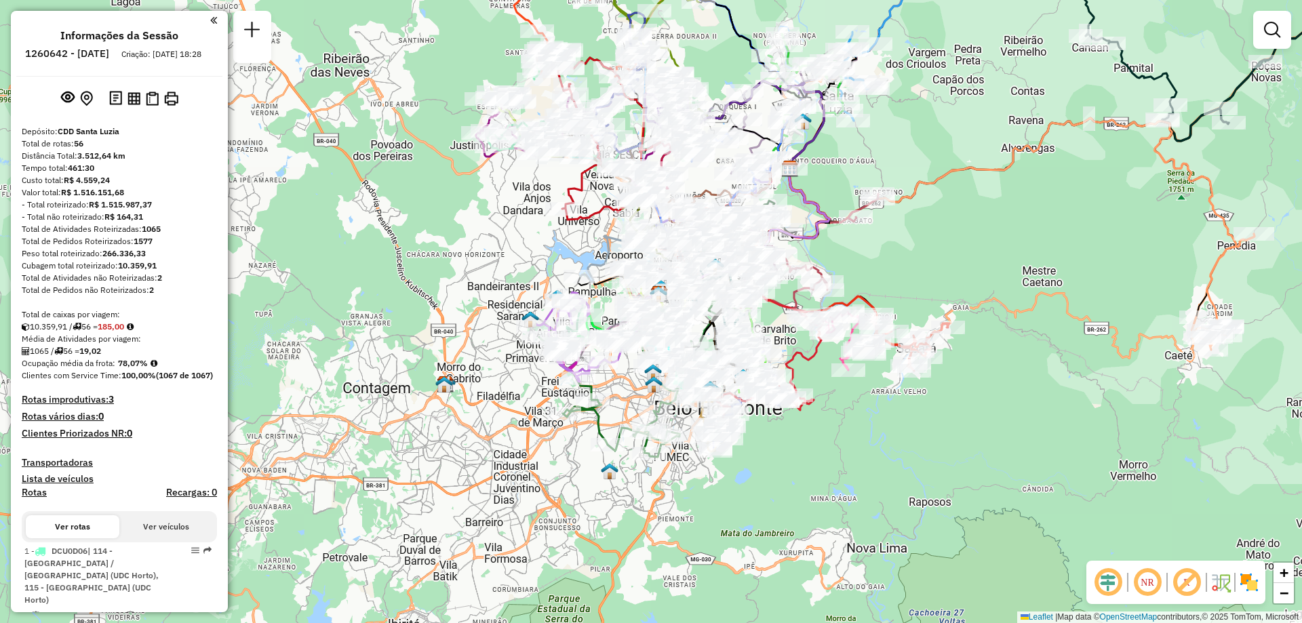
drag, startPoint x: 849, startPoint y: 345, endPoint x: 950, endPoint y: 268, distance: 127.7
click at [950, 268] on div "Janela de atendimento Grade de atendimento Capacidade Transportadoras Veículos …" at bounding box center [651, 311] width 1302 height 623
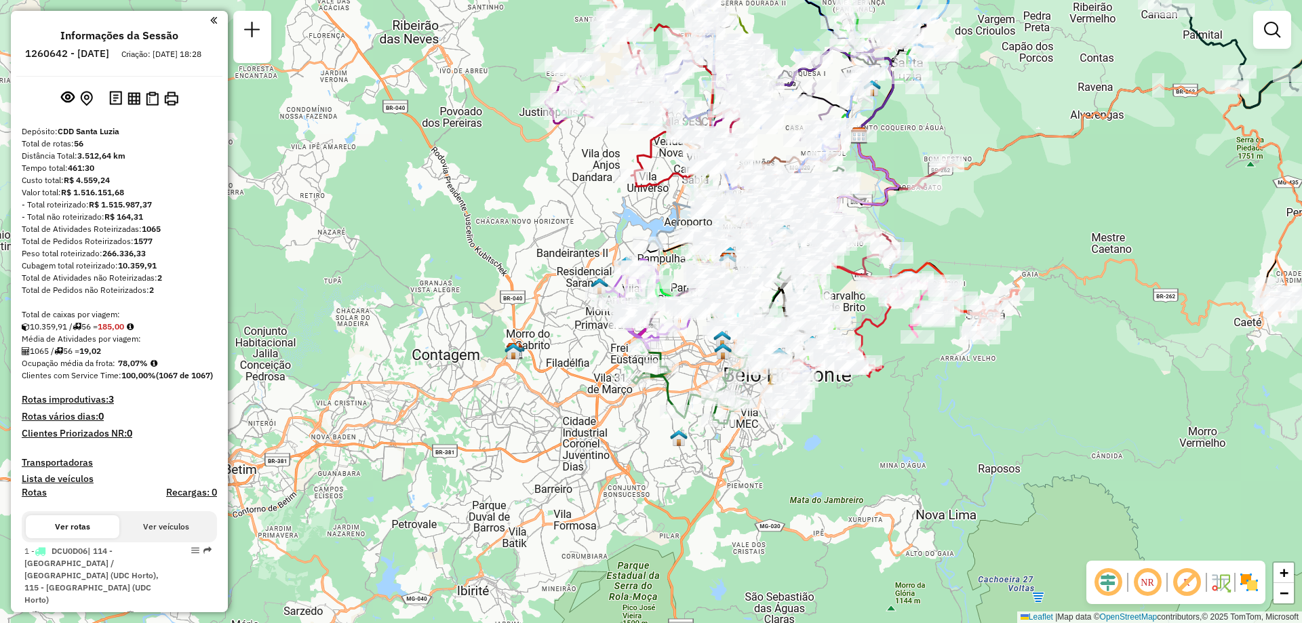
drag, startPoint x: 420, startPoint y: 430, endPoint x: 489, endPoint y: 397, distance: 76.7
click at [489, 397] on div "Janela de atendimento Grade de atendimento Capacidade Transportadoras Veículos …" at bounding box center [651, 311] width 1302 height 623
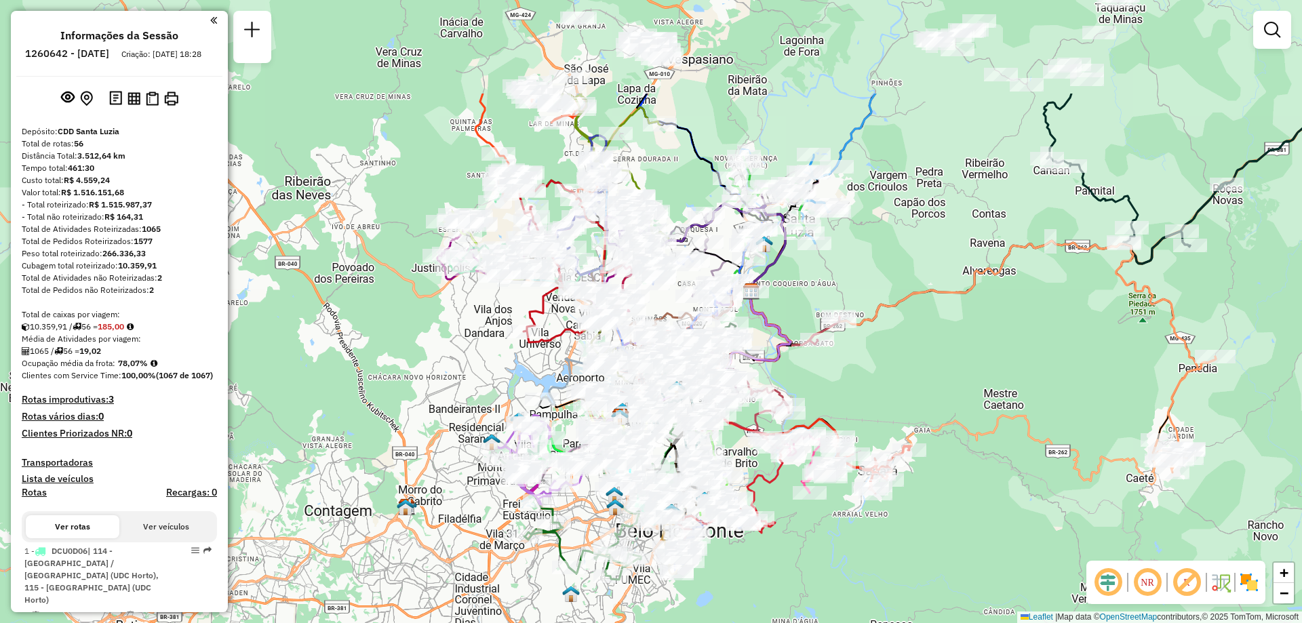
drag, startPoint x: 572, startPoint y: 205, endPoint x: 464, endPoint y: 361, distance: 189.5
click at [464, 361] on div "Janela de atendimento Grade de atendimento Capacidade Transportadoras Veículos …" at bounding box center [651, 311] width 1302 height 623
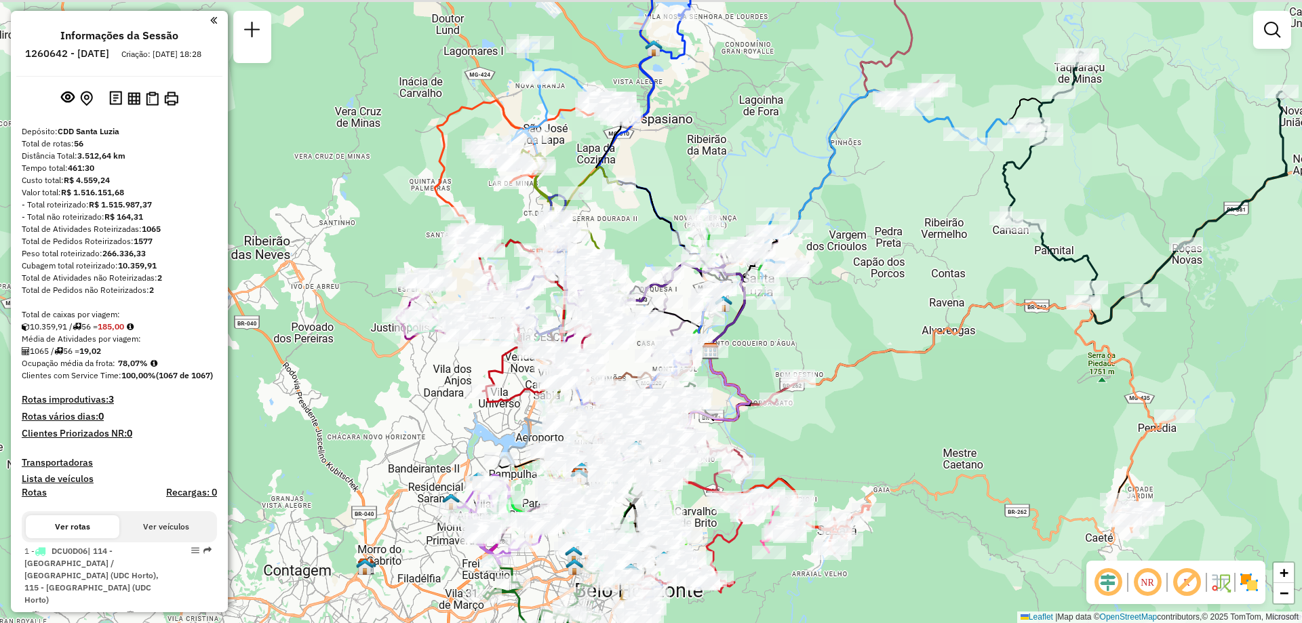
drag, startPoint x: 455, startPoint y: 328, endPoint x: 415, endPoint y: 372, distance: 59.5
click at [403, 401] on div "Janela de atendimento Grade de atendimento Capacidade Transportadoras Veículos …" at bounding box center [651, 311] width 1302 height 623
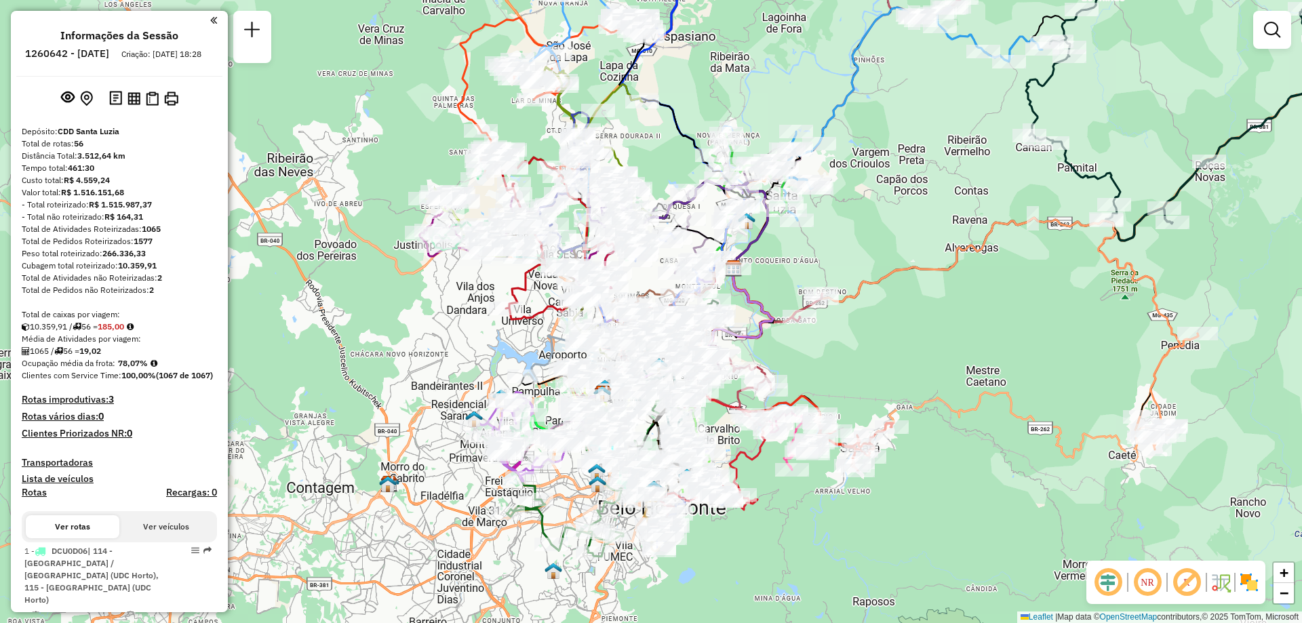
drag, startPoint x: 609, startPoint y: 380, endPoint x: 644, endPoint y: 283, distance: 103.8
click at [644, 283] on div "Janela de atendimento Grade de atendimento Capacidade Transportadoras Veículos …" at bounding box center [651, 311] width 1302 height 623
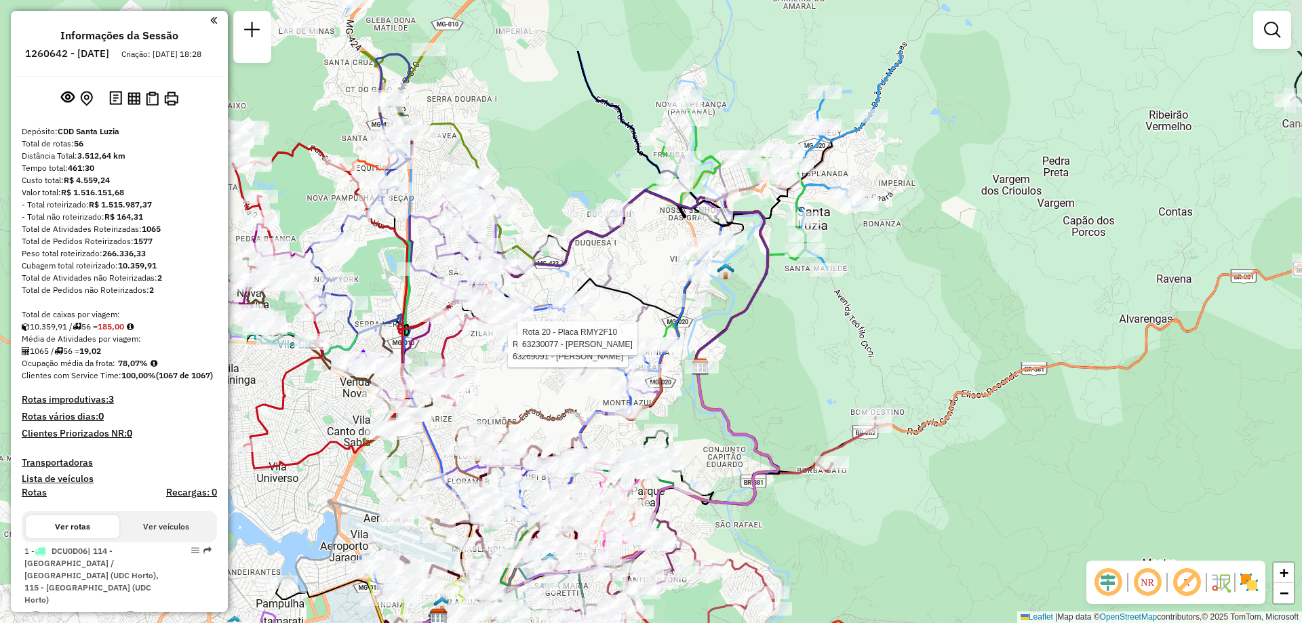
drag, startPoint x: 943, startPoint y: 254, endPoint x: 818, endPoint y: 367, distance: 168.4
click at [818, 367] on div "Rota 47 - Placa DCU0A29 63269091 - PETER THOMAS MARTINS Rota 20 - Placa RMY2F10…" at bounding box center [651, 311] width 1302 height 623
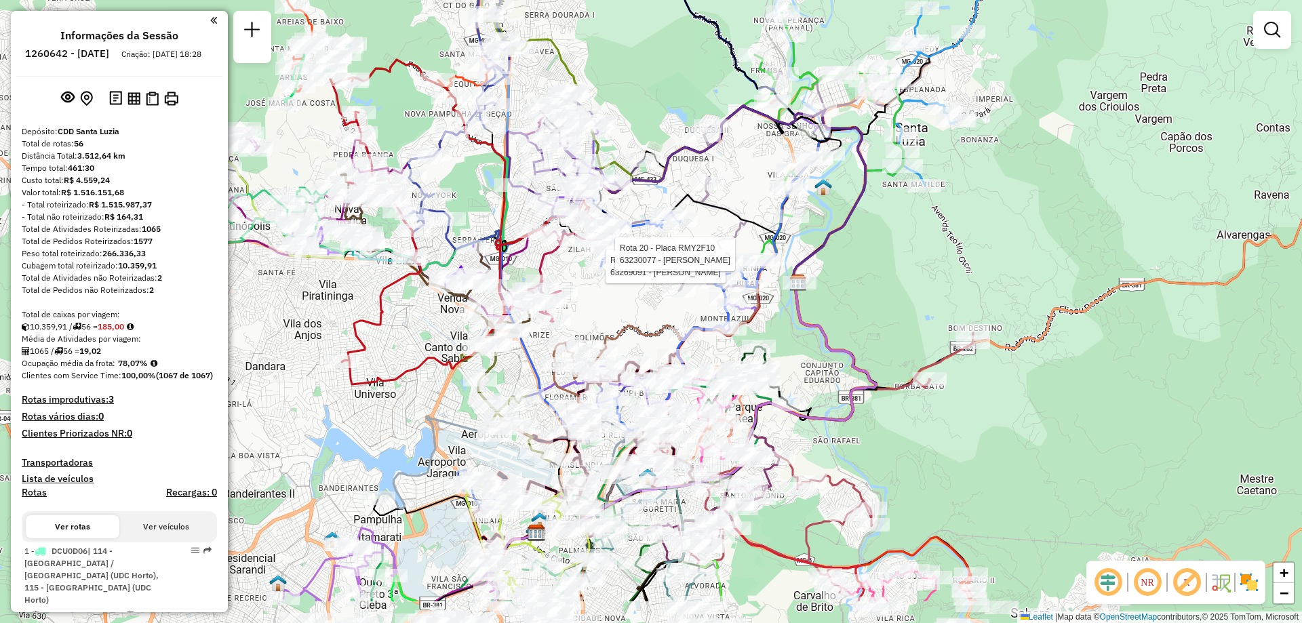
drag, startPoint x: 851, startPoint y: 337, endPoint x: 965, endPoint y: 226, distance: 159.6
click at [964, 232] on div "Rota 47 - Placa DCU0A29 63269091 - PETER THOMAS MARTINS Rota 20 - Placa RMY2F10…" at bounding box center [651, 311] width 1302 height 623
